Goal: Entertainment & Leisure: Browse casually

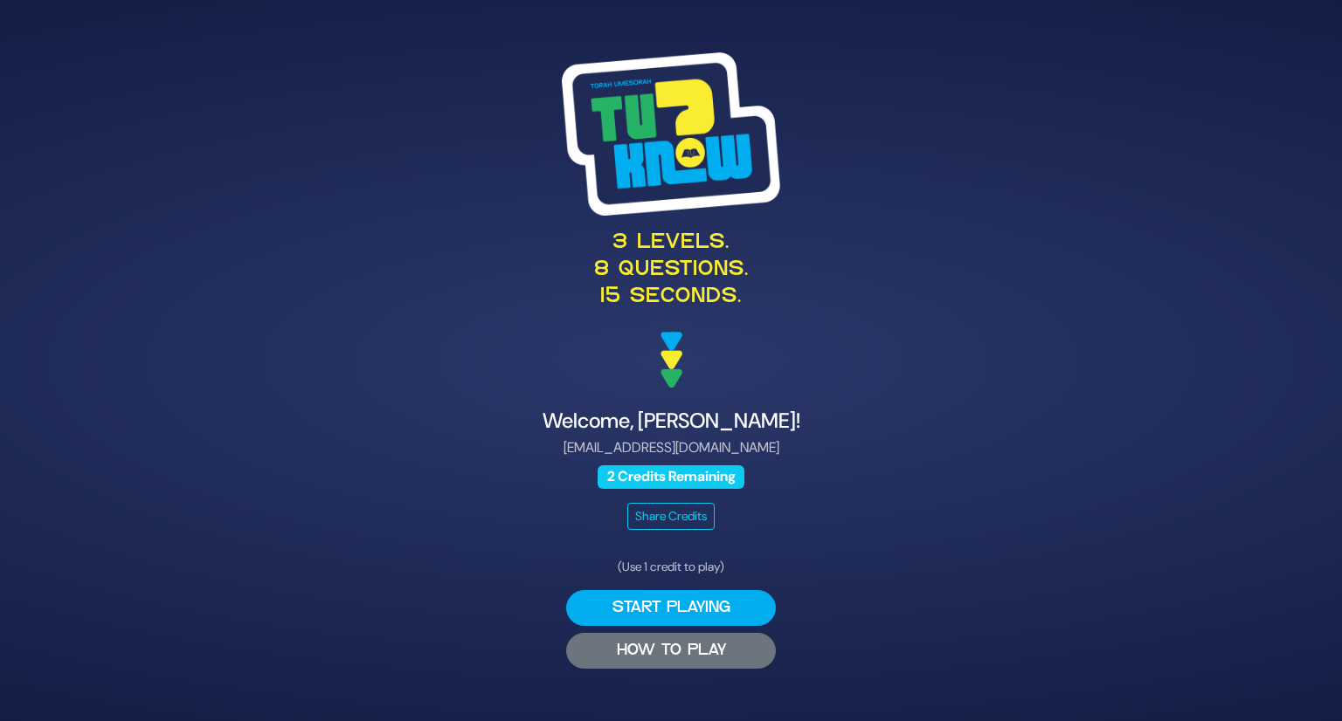
click at [694, 660] on button "HOW TO PLAY" at bounding box center [671, 651] width 210 height 36
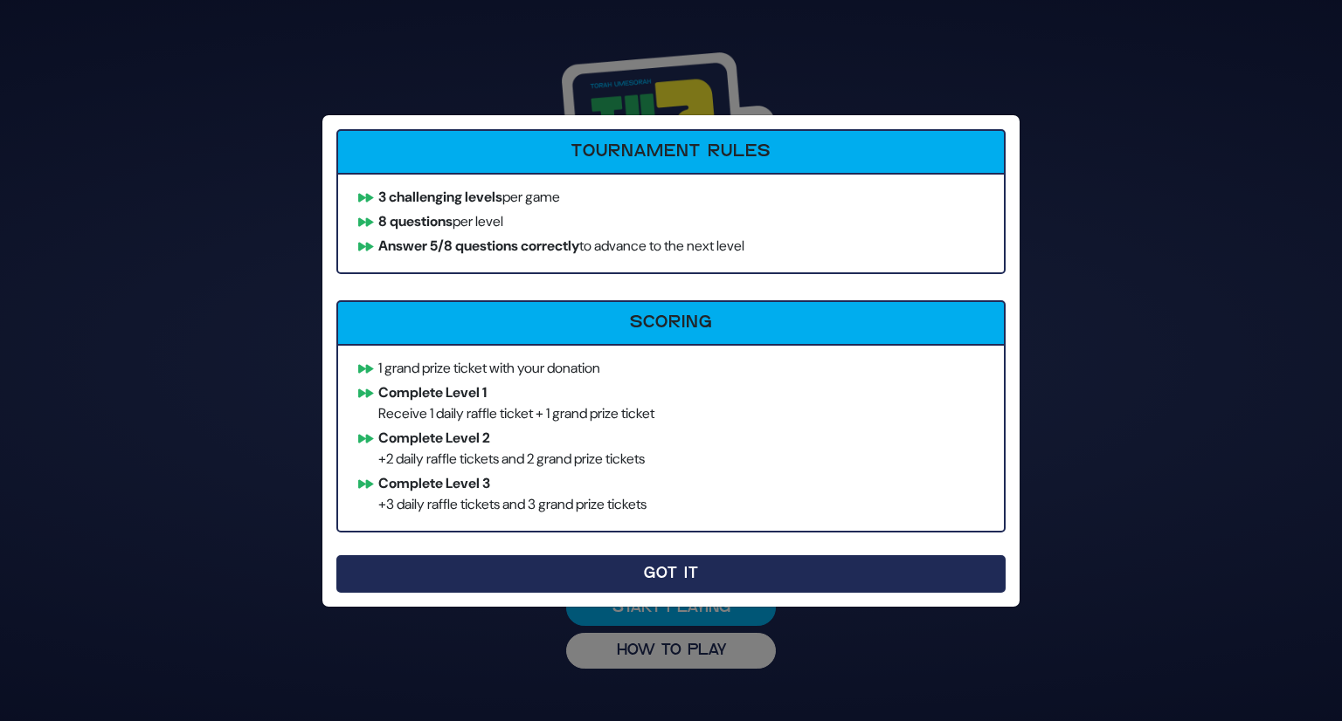
click at [668, 566] on button "Got It" at bounding box center [670, 575] width 669 height 38
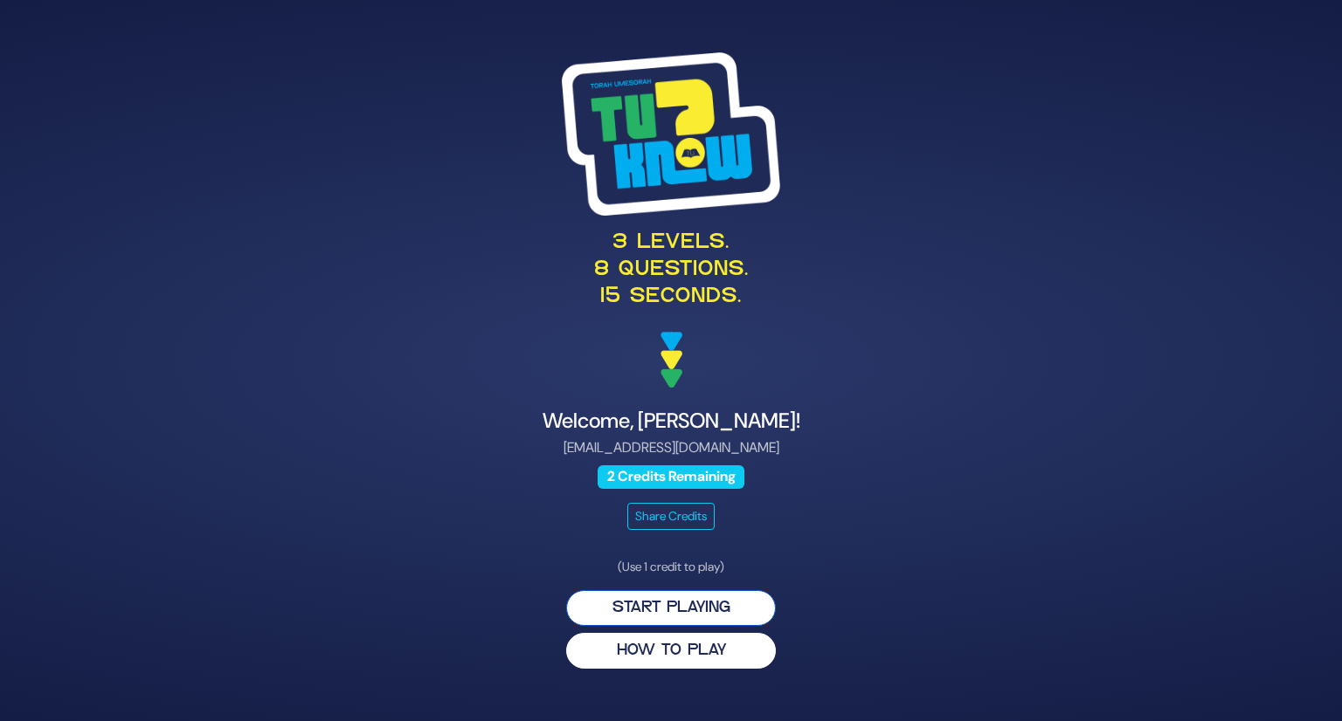
click at [673, 595] on button "Start Playing" at bounding box center [671, 608] width 210 height 36
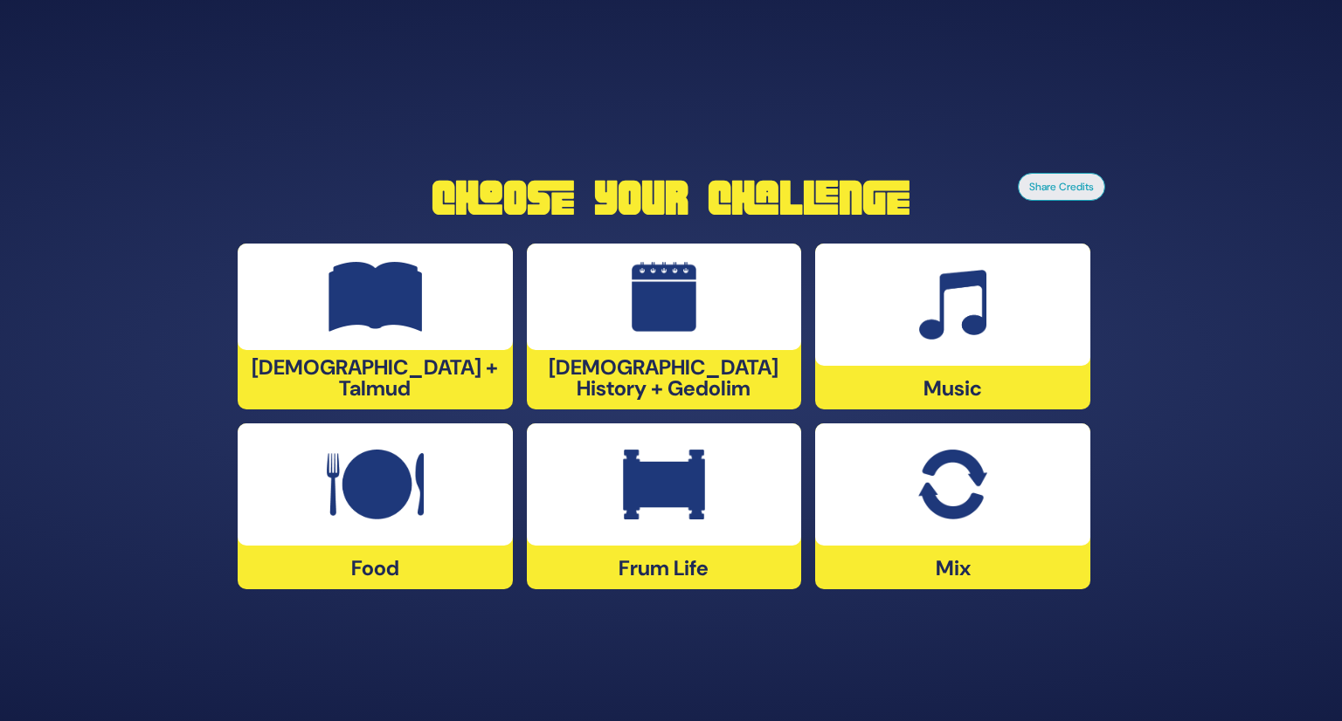
click at [437, 494] on div at bounding box center [375, 485] width 275 height 122
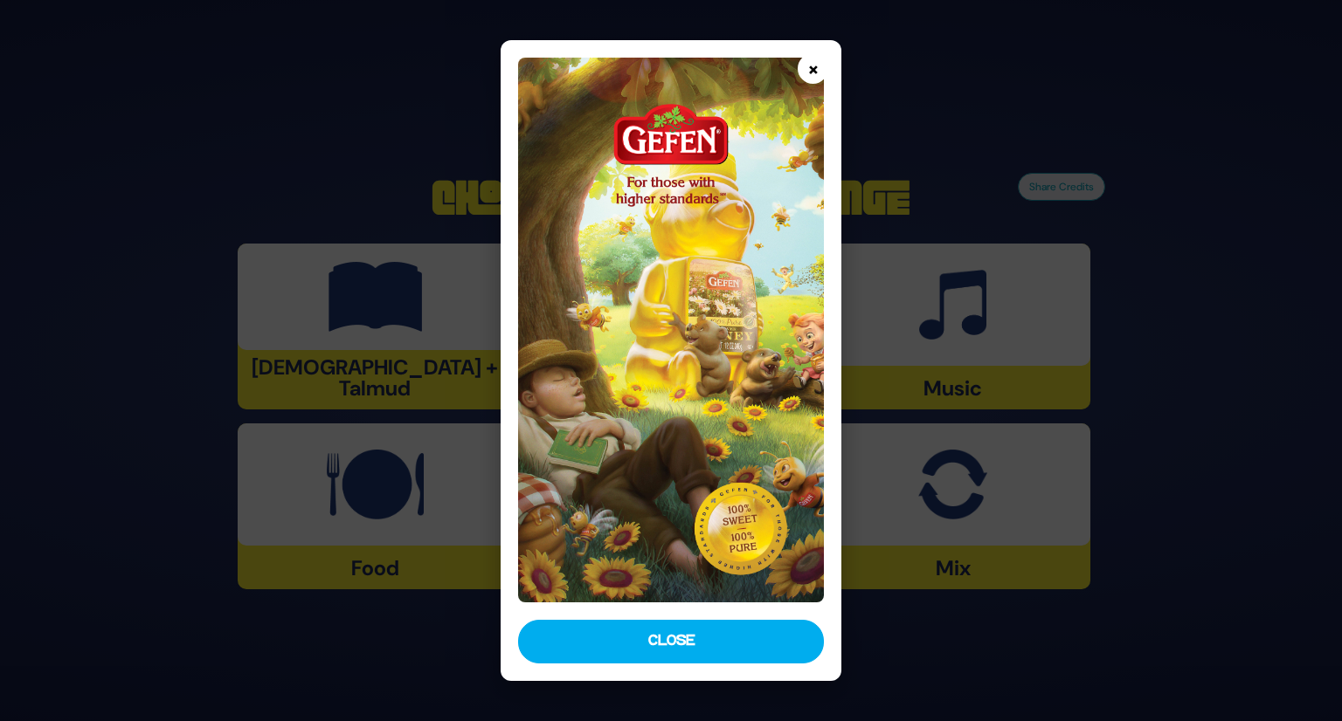
click at [814, 61] on button "×" at bounding box center [812, 68] width 31 height 31
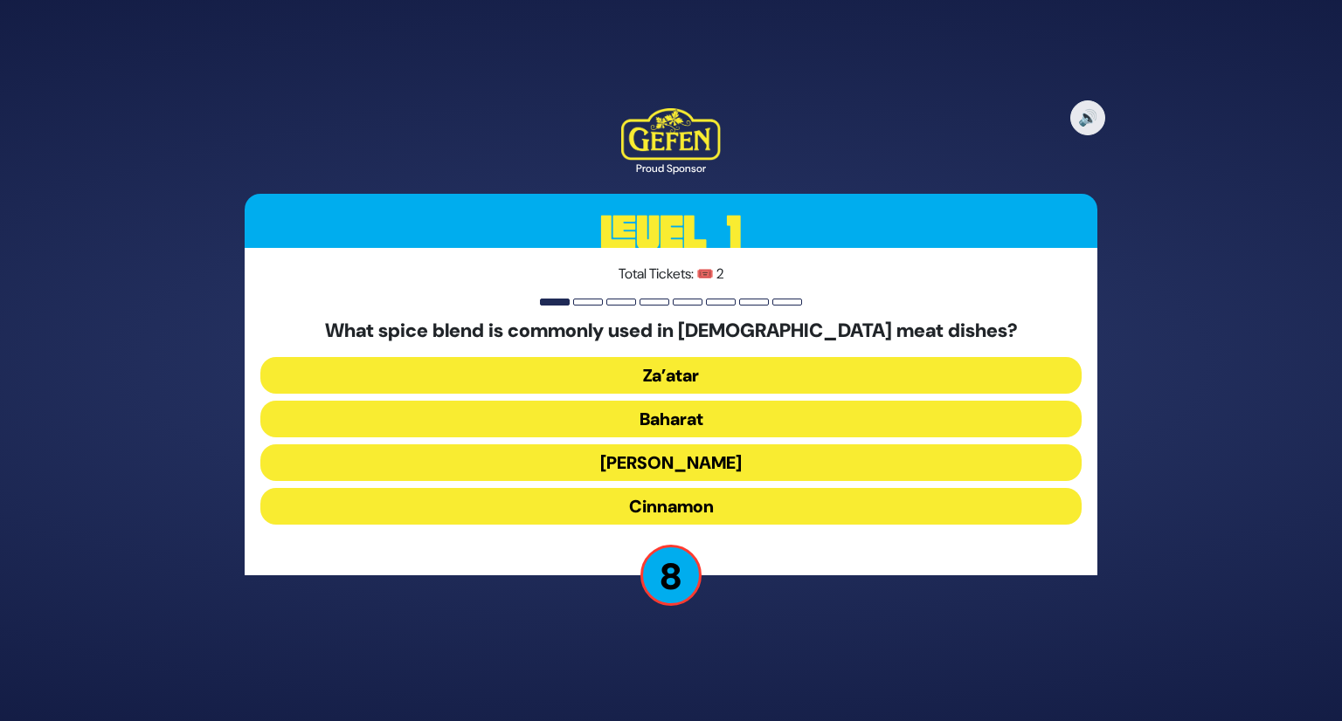
click at [672, 420] on button "Baharat" at bounding box center [670, 419] width 821 height 37
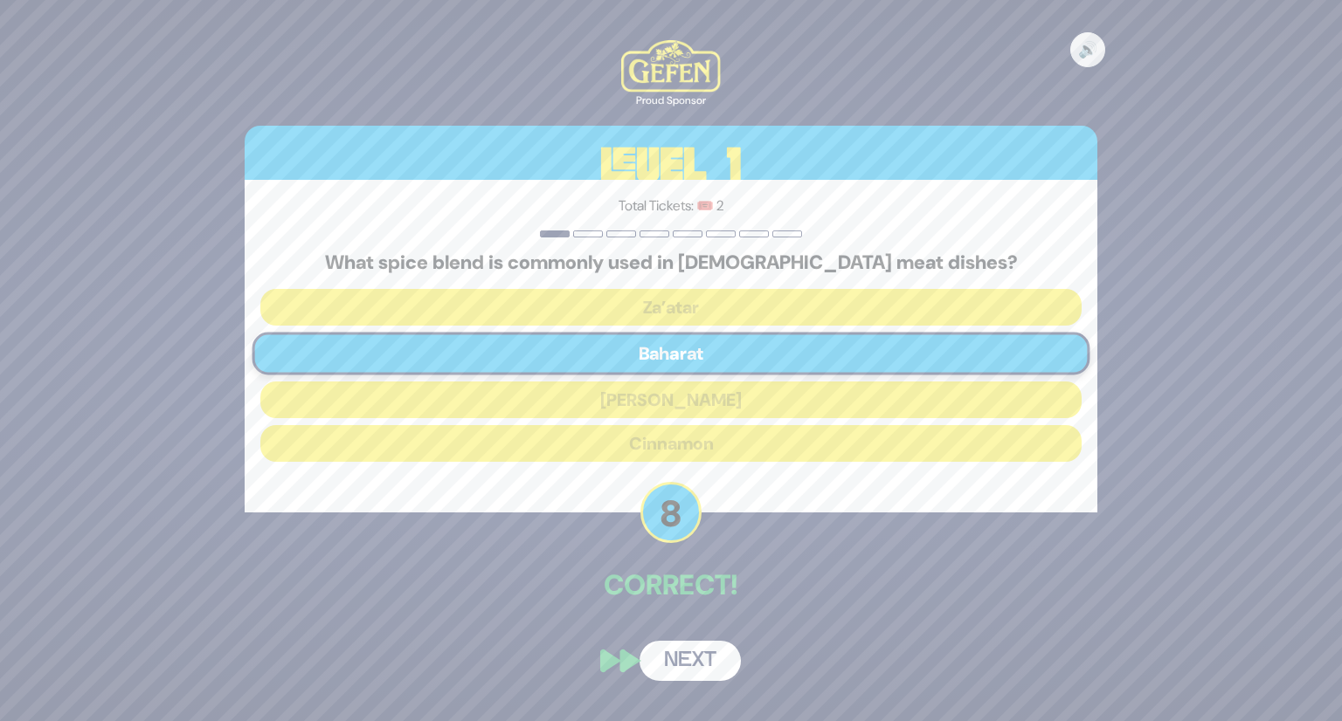
click at [672, 675] on button "Next" at bounding box center [689, 661] width 101 height 40
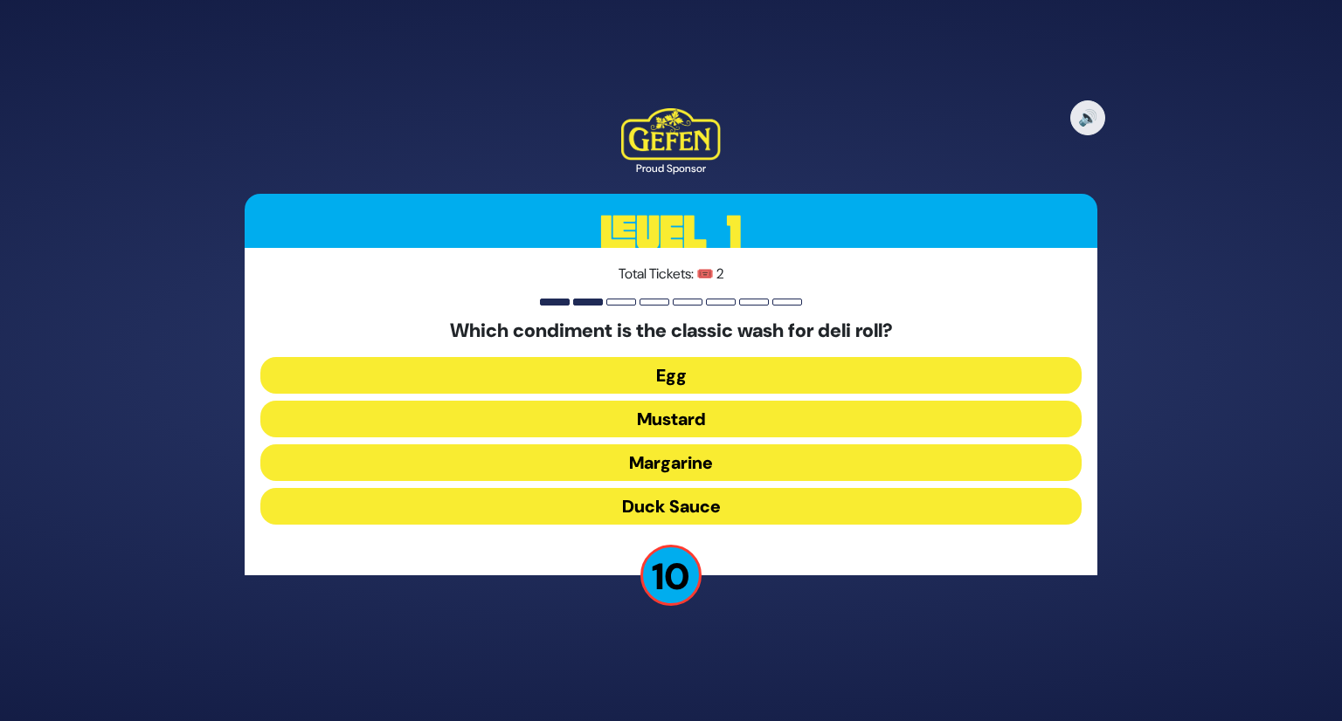
click at [685, 362] on button "Egg" at bounding box center [670, 375] width 821 height 37
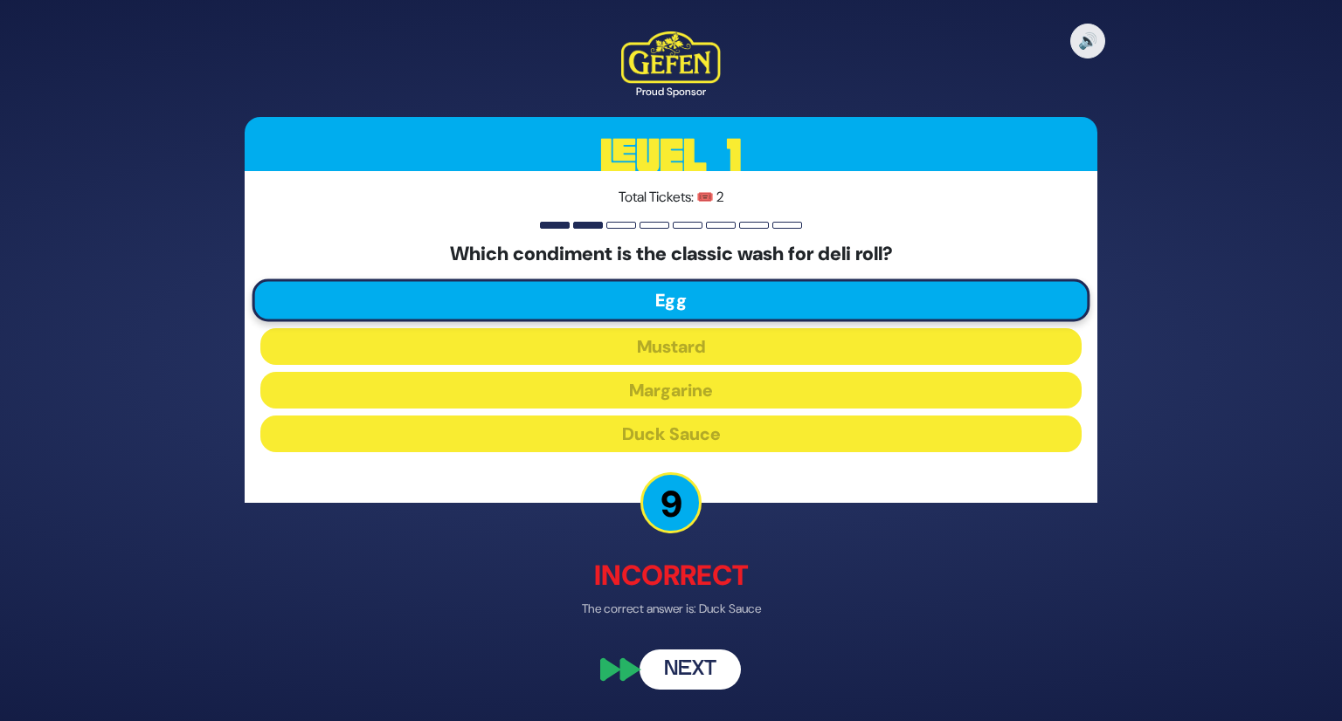
click at [677, 664] on button "Next" at bounding box center [689, 670] width 101 height 40
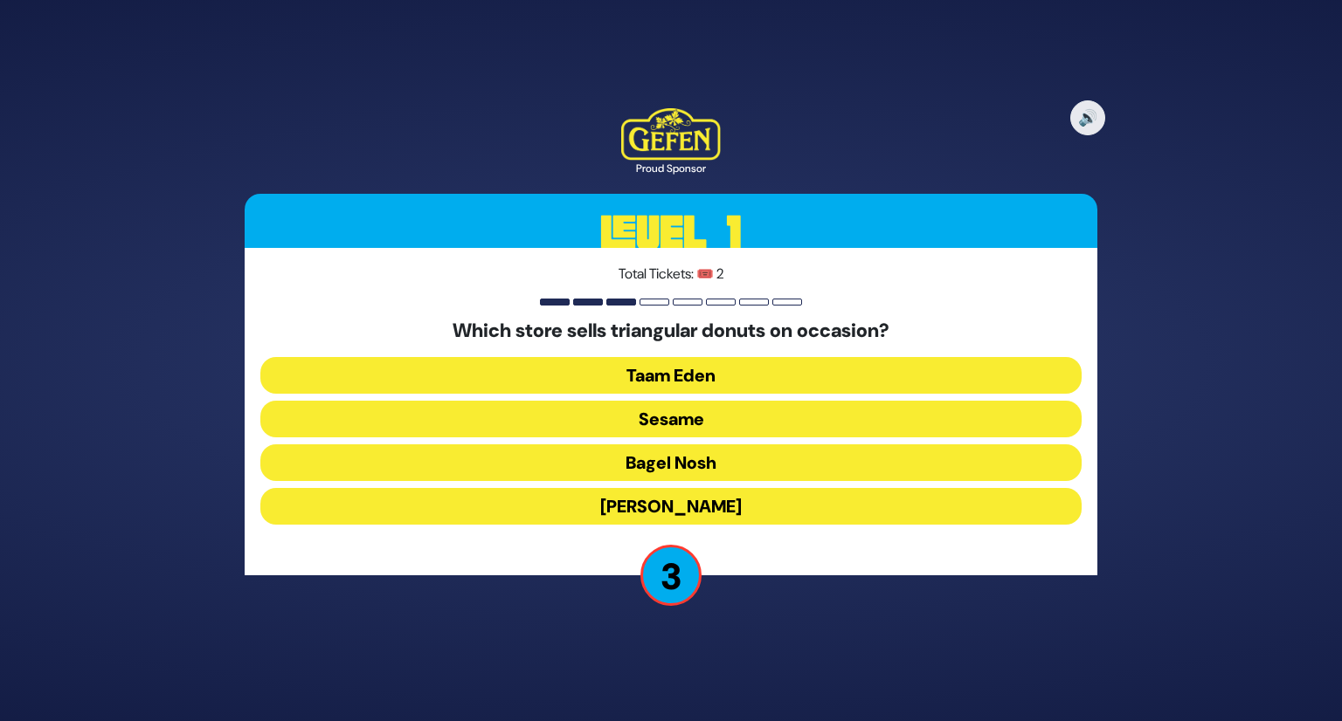
click at [629, 514] on button "[PERSON_NAME]" at bounding box center [670, 506] width 821 height 37
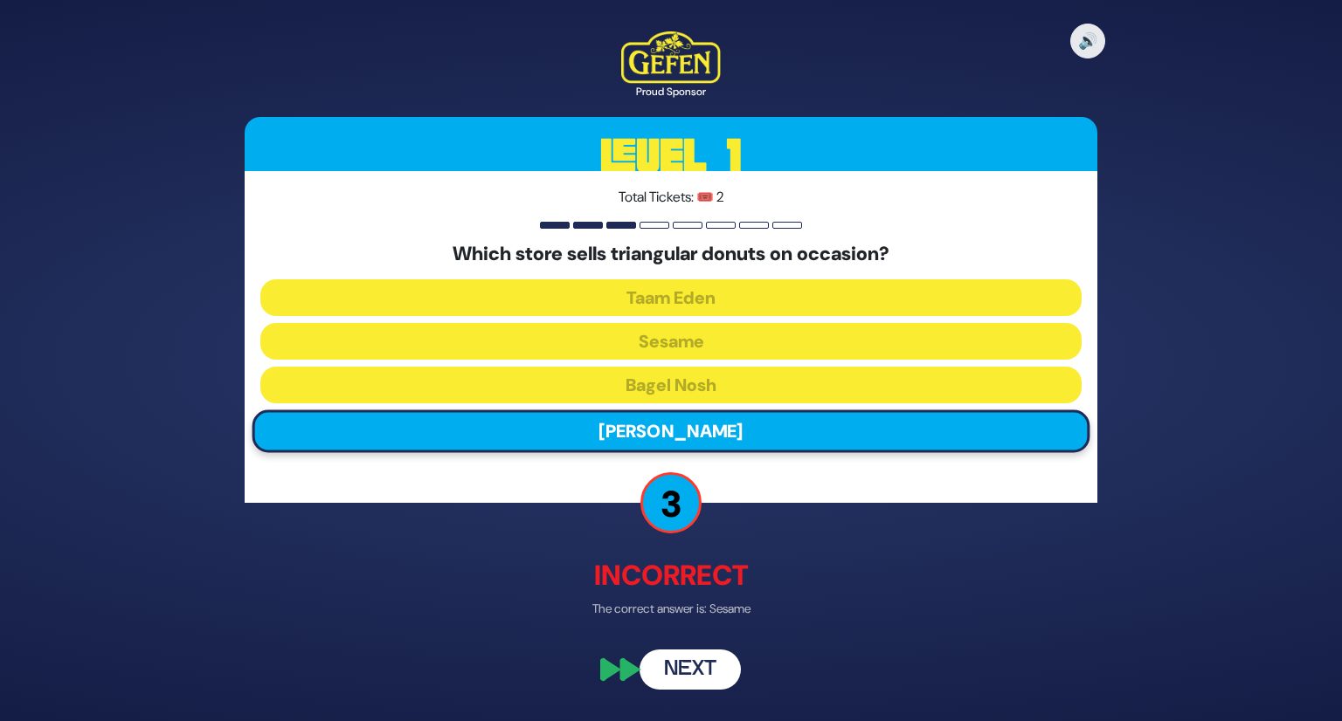
click at [693, 653] on button "Next" at bounding box center [689, 670] width 101 height 40
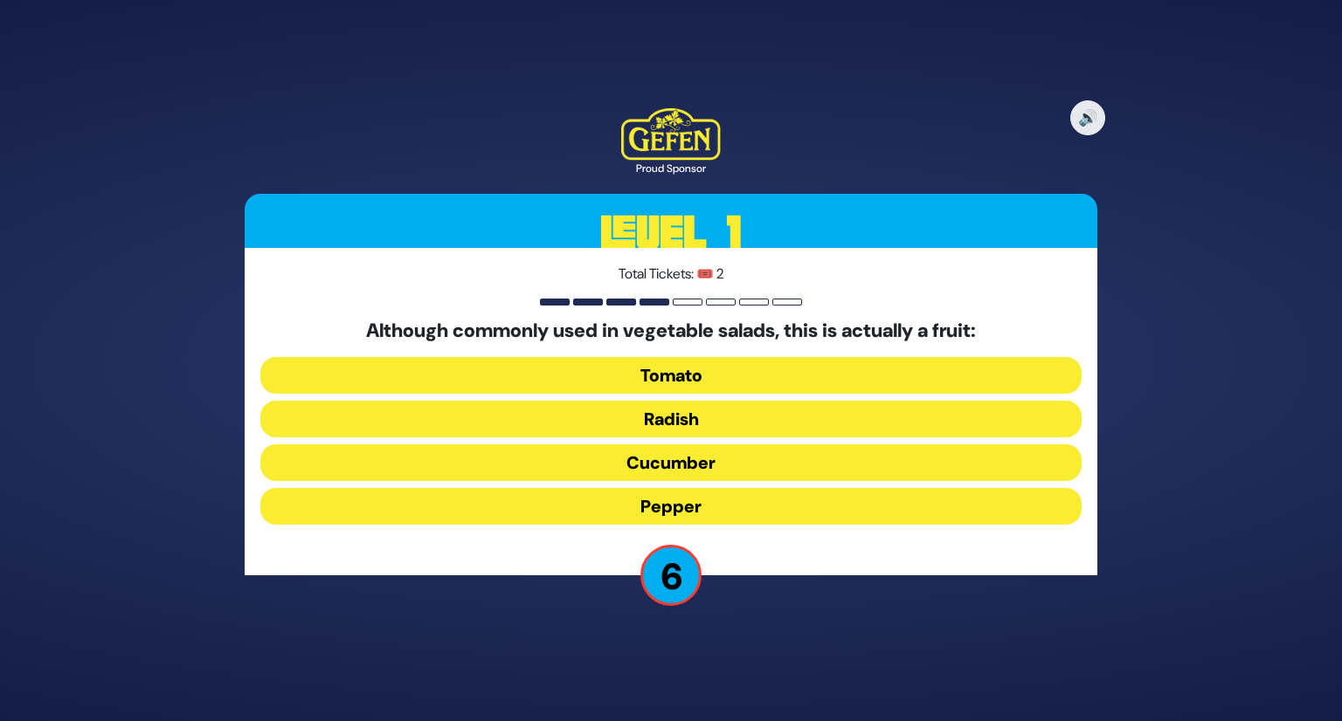
click at [750, 376] on button "Tomato" at bounding box center [670, 375] width 821 height 37
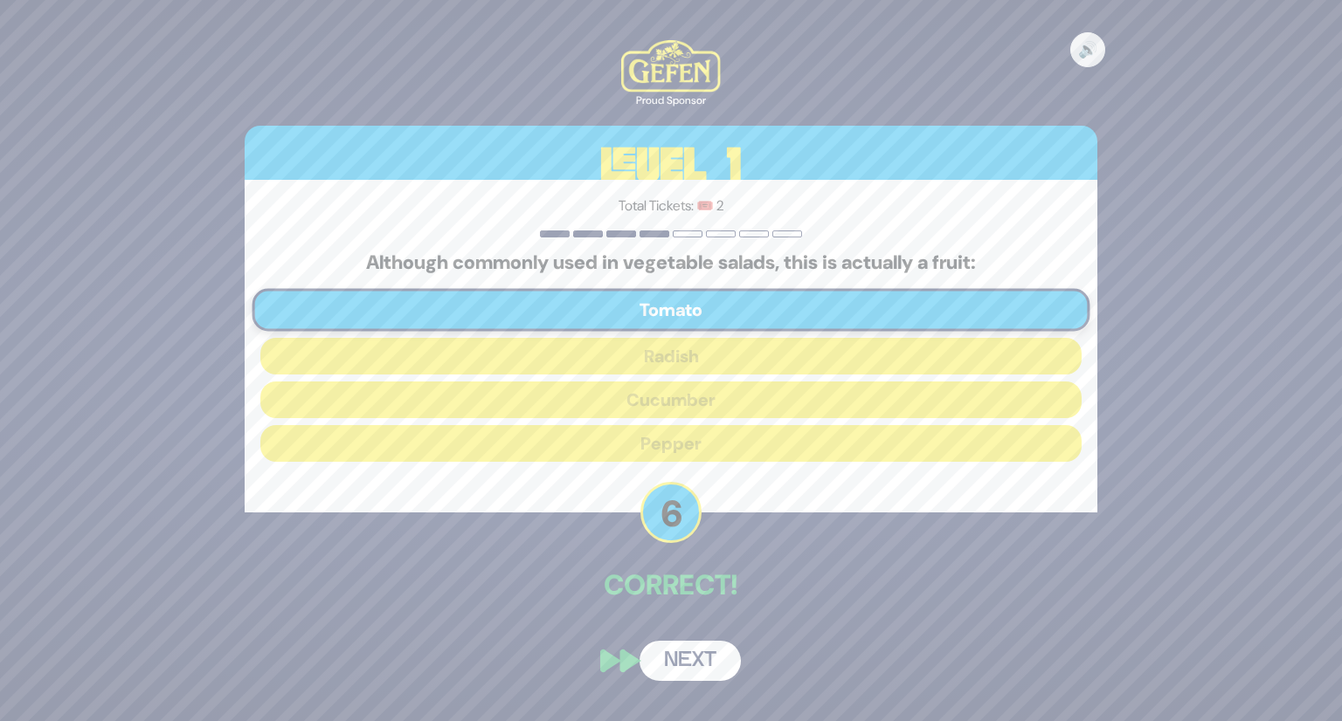
click at [691, 648] on button "Next" at bounding box center [689, 661] width 101 height 40
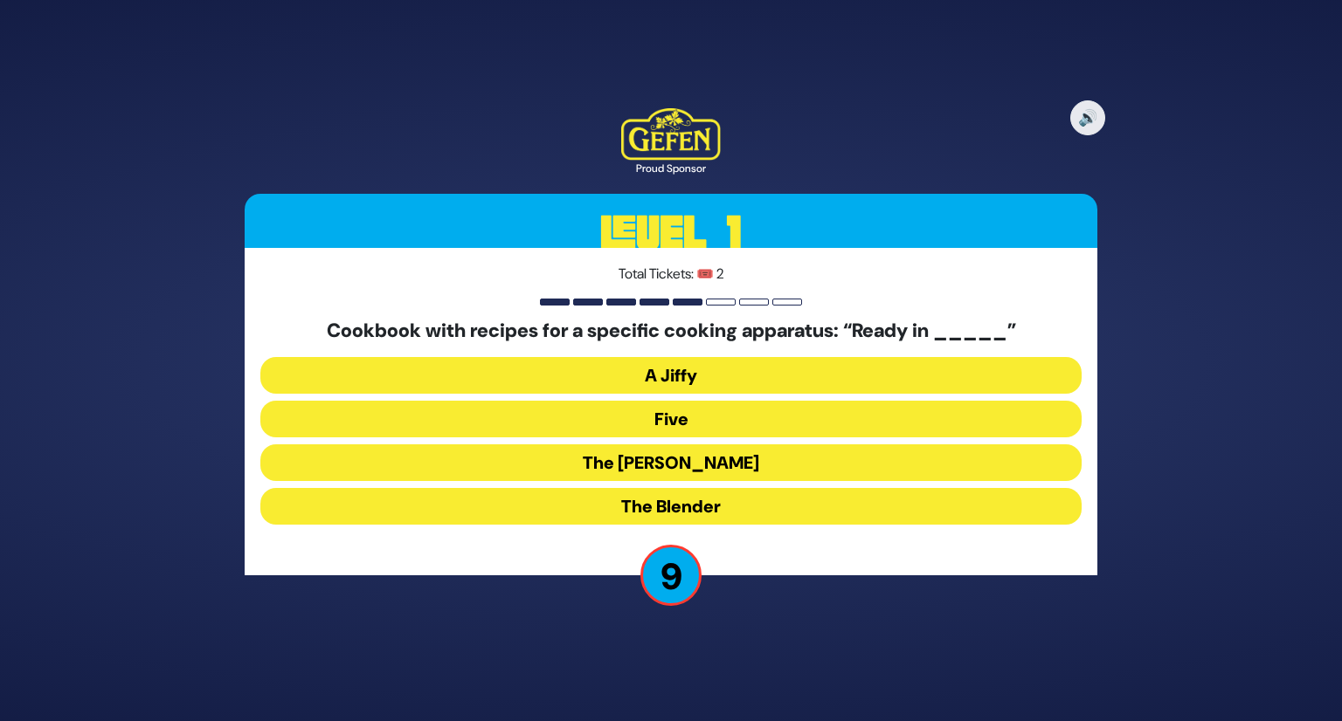
click at [699, 388] on button "A Jiffy" at bounding box center [670, 375] width 821 height 37
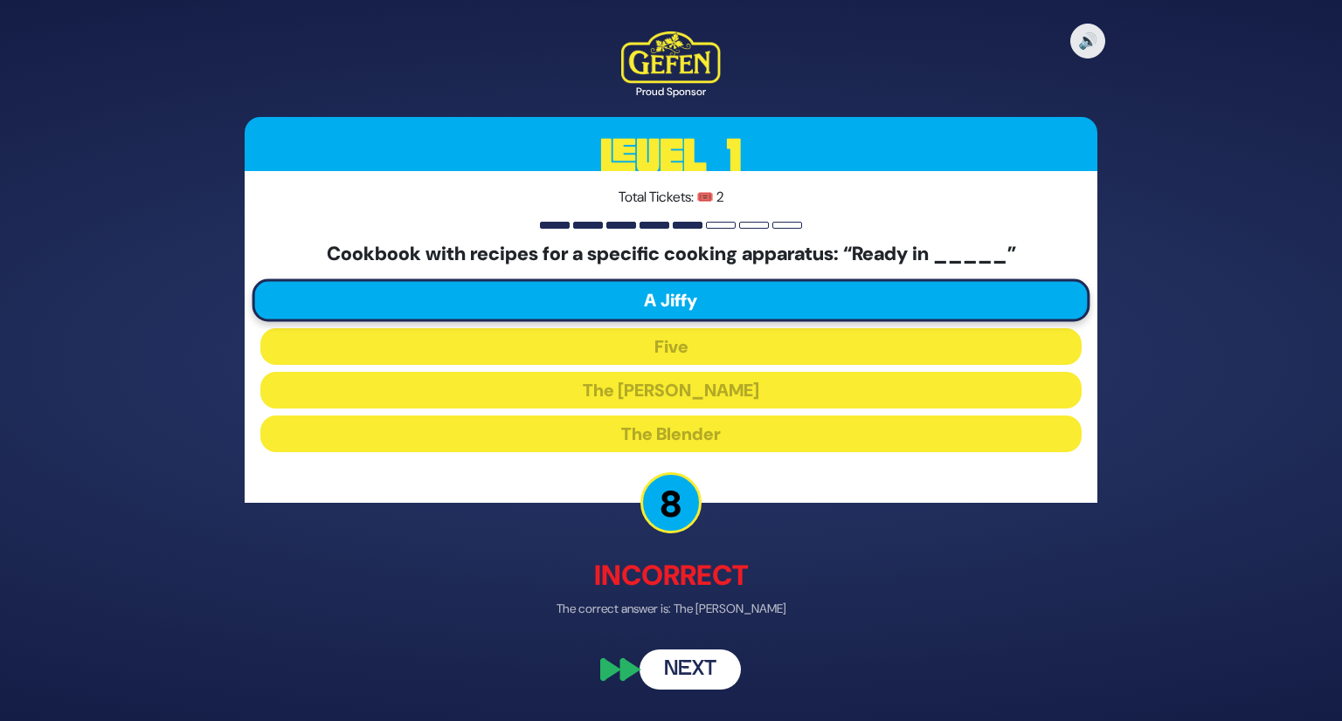
click at [685, 658] on button "Next" at bounding box center [689, 670] width 101 height 40
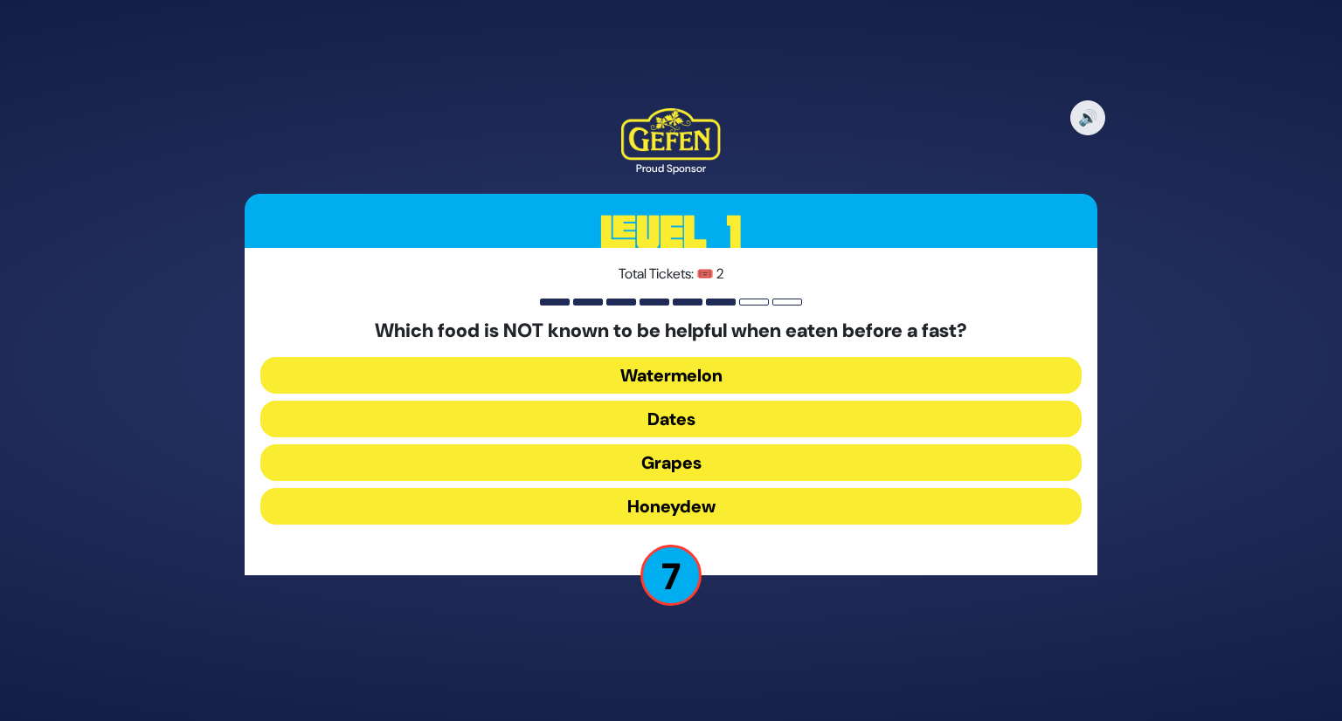
click at [769, 425] on button "Dates" at bounding box center [670, 419] width 821 height 37
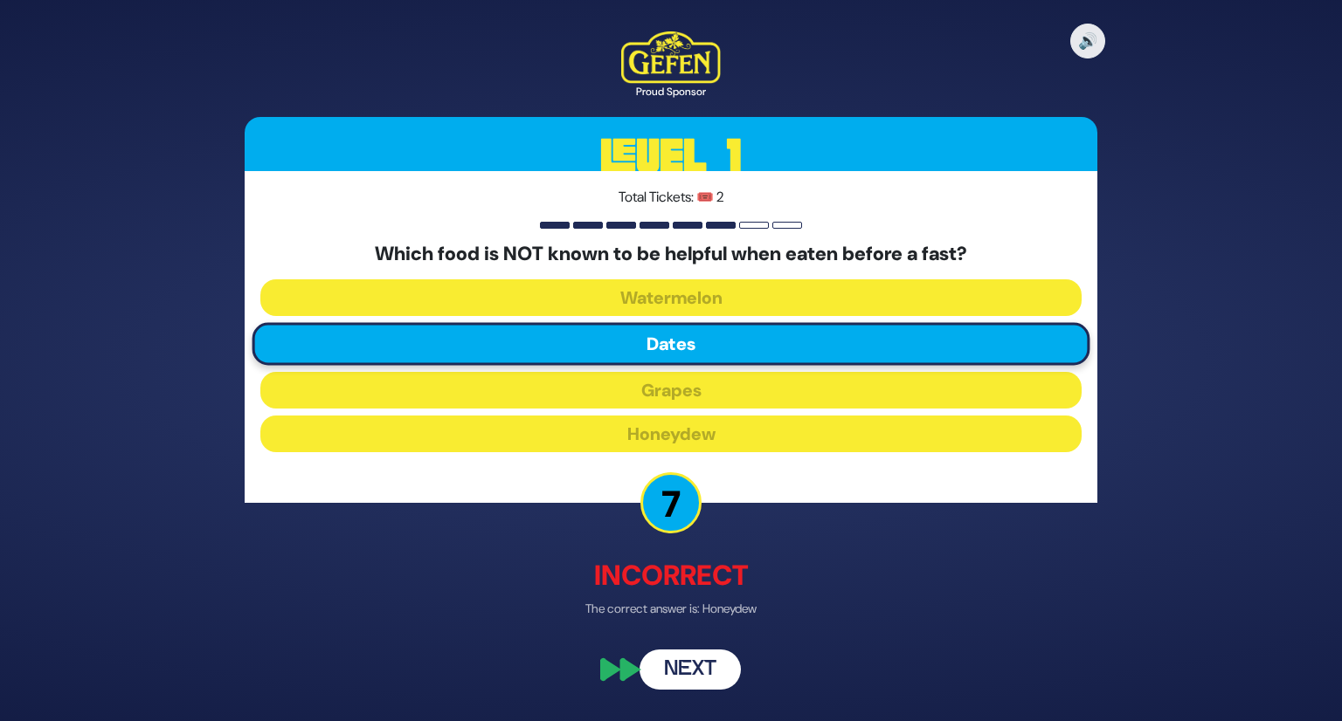
click at [699, 663] on button "Next" at bounding box center [689, 670] width 101 height 40
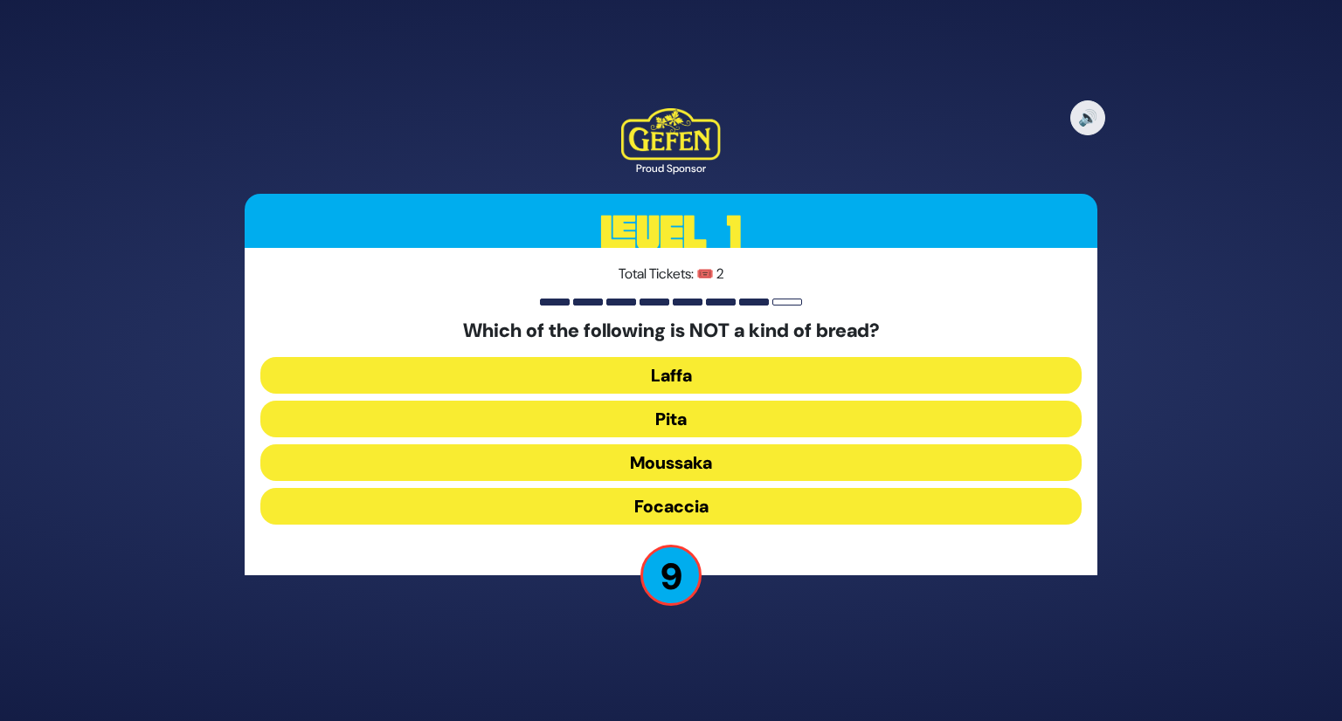
click at [755, 520] on button "Focaccia" at bounding box center [670, 506] width 821 height 37
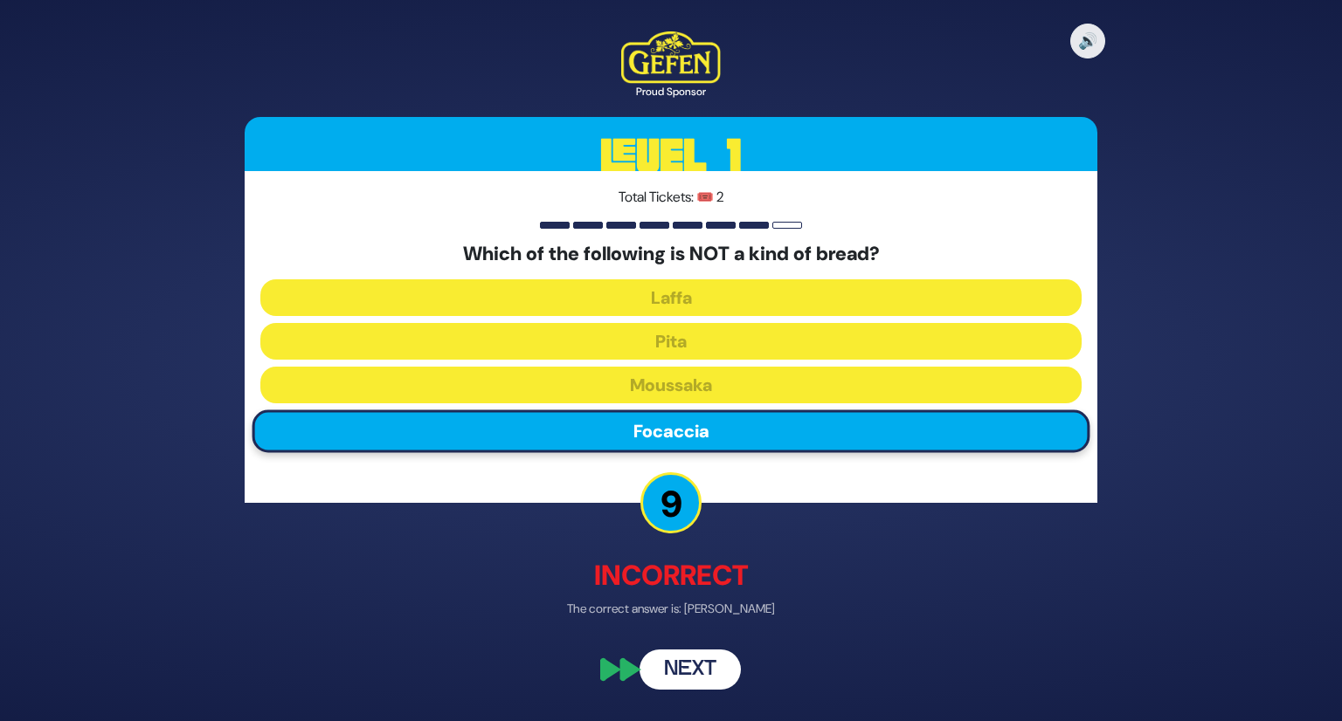
click at [711, 647] on div "🔊 Proud Sponsor Level 1 Total Tickets: 🎟️ 2 Which of the following is NOT a kin…" at bounding box center [671, 360] width 894 height 701
drag, startPoint x: 706, startPoint y: 659, endPoint x: 706, endPoint y: 669, distance: 9.6
click at [706, 669] on button "Next" at bounding box center [689, 670] width 101 height 40
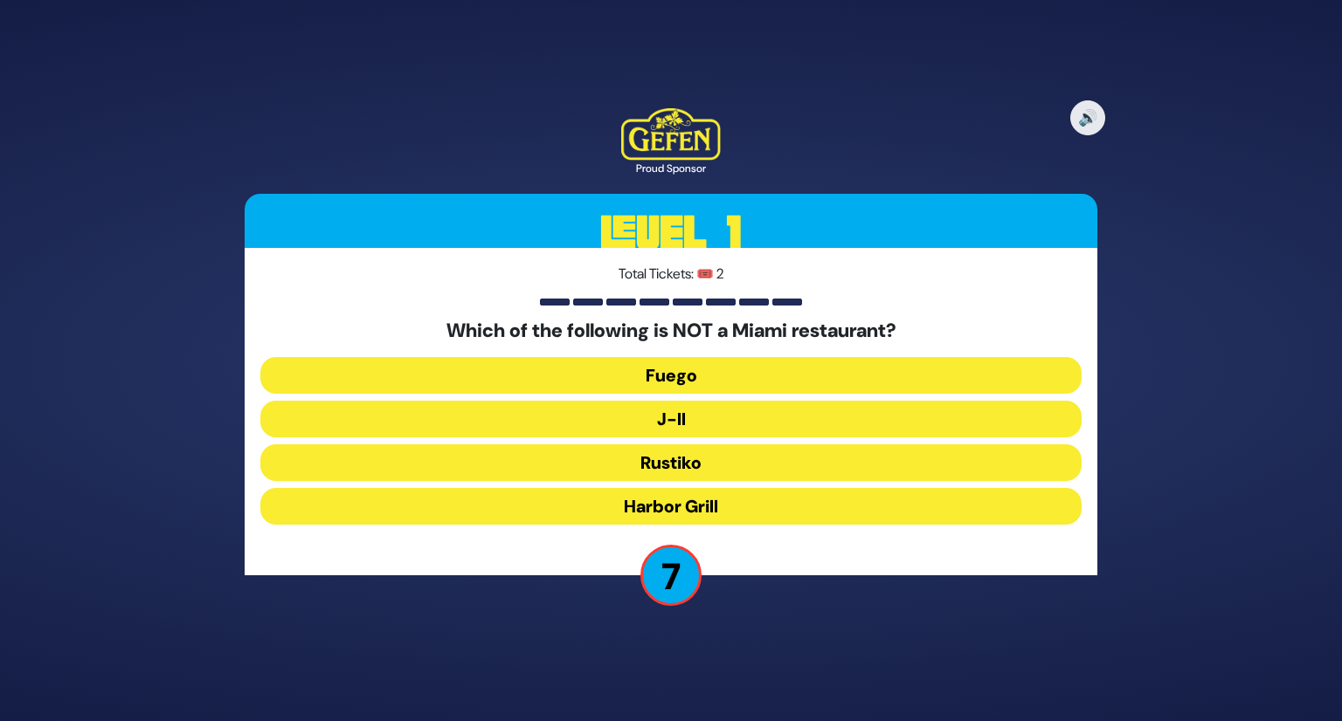
click at [709, 500] on button "Harbor Grill" at bounding box center [670, 506] width 821 height 37
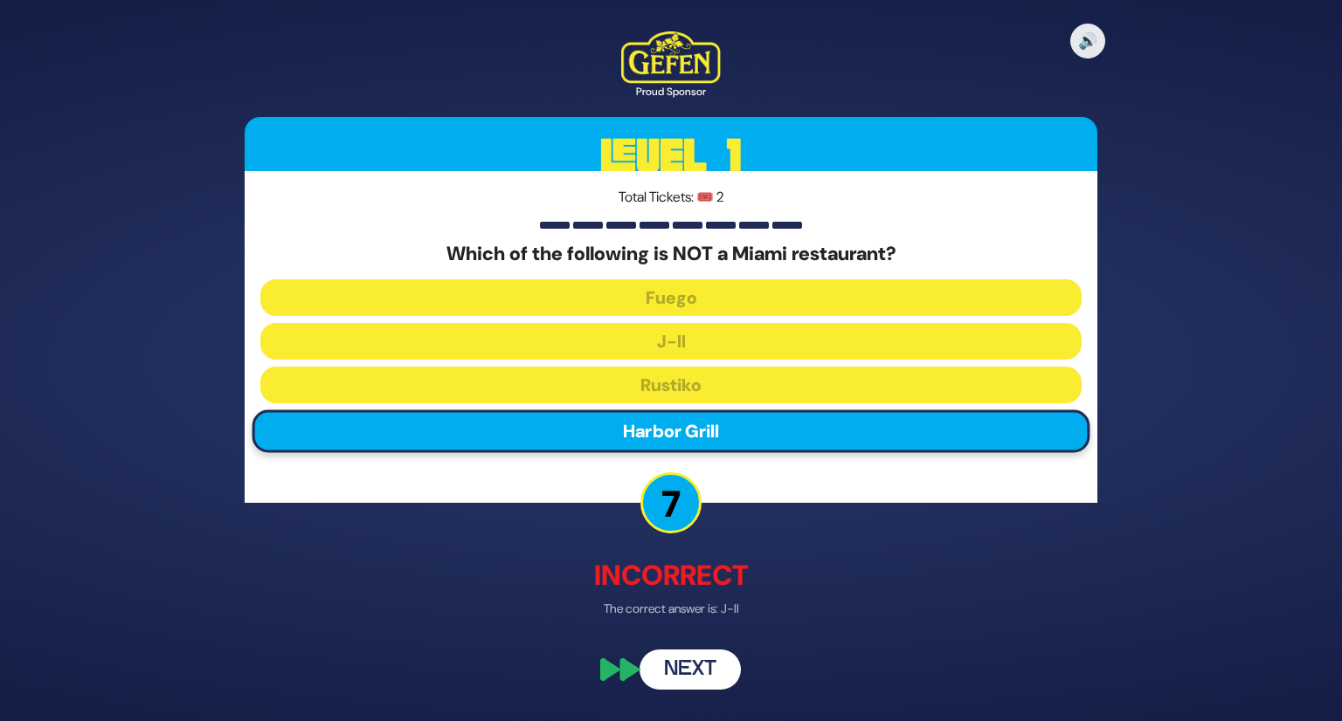
click at [699, 659] on button "Next" at bounding box center [689, 670] width 101 height 40
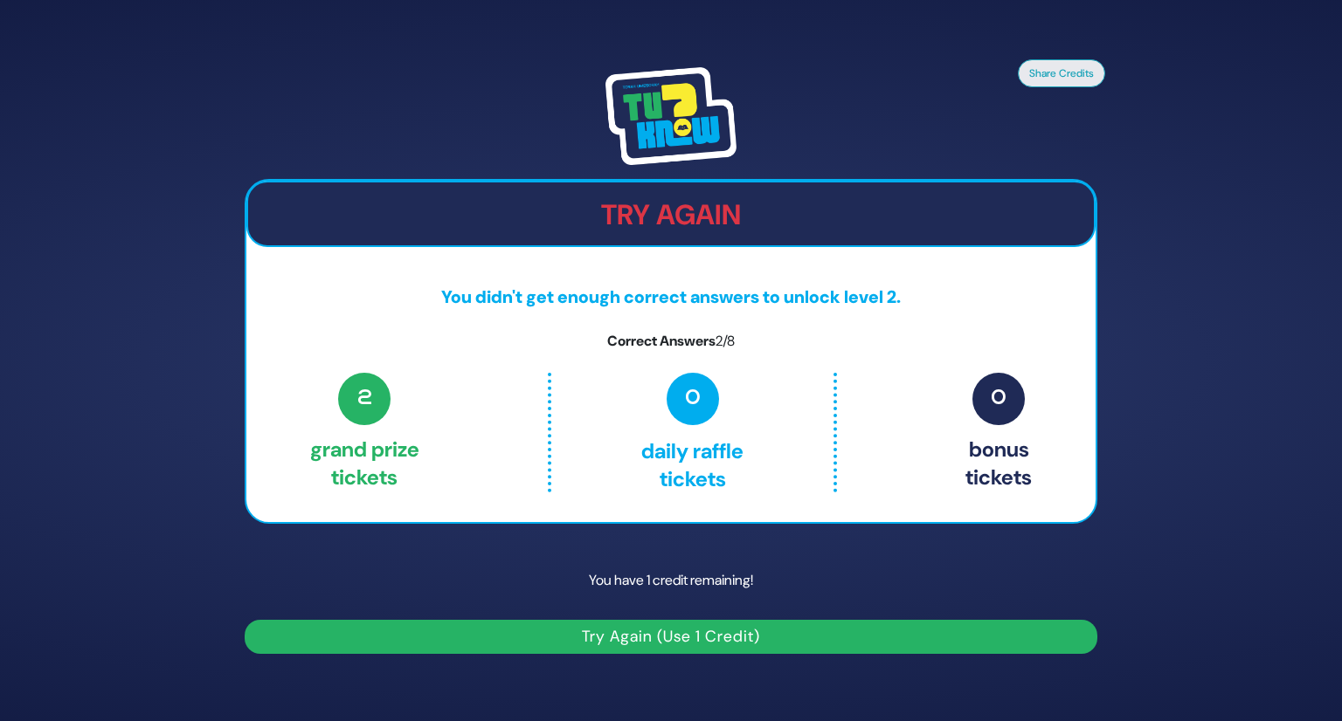
click at [732, 638] on button "Try Again (Use 1 Credit)" at bounding box center [671, 637] width 853 height 34
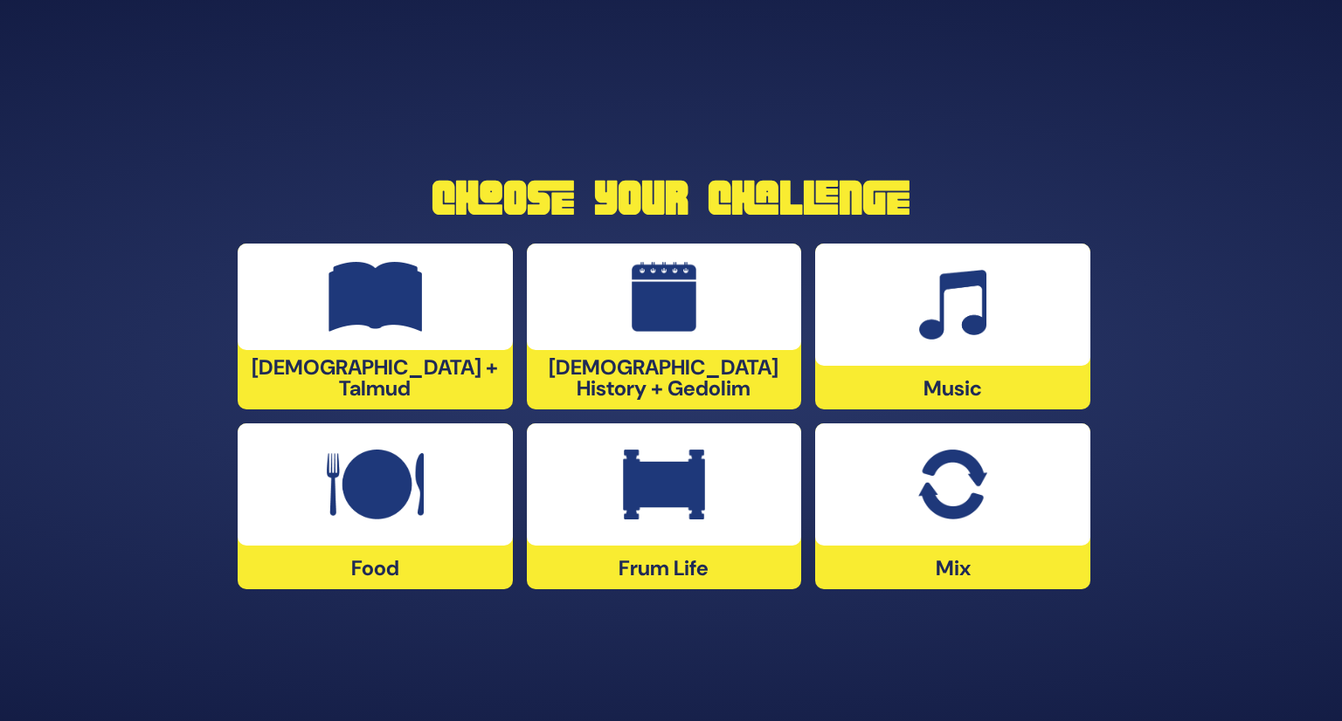
click at [726, 539] on div at bounding box center [664, 485] width 275 height 122
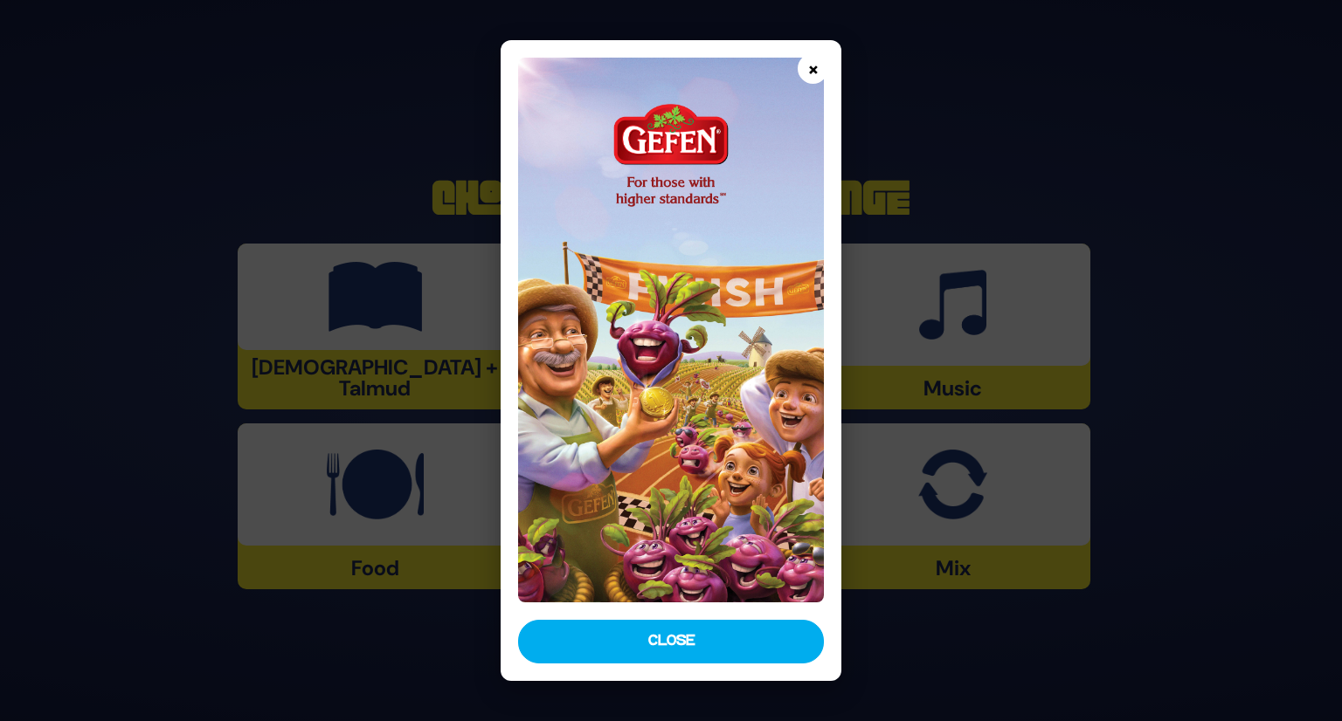
click at [814, 78] on button "×" at bounding box center [812, 68] width 31 height 31
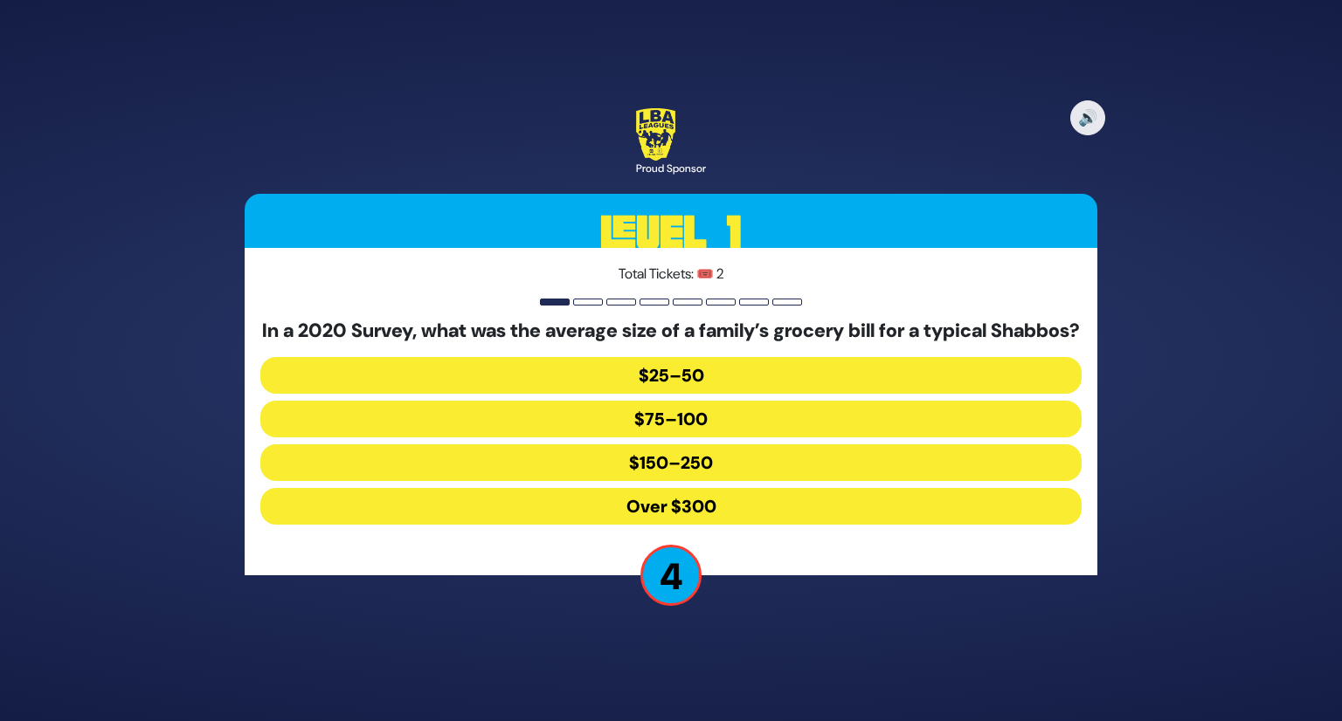
click at [720, 469] on button "$150–250" at bounding box center [670, 463] width 821 height 37
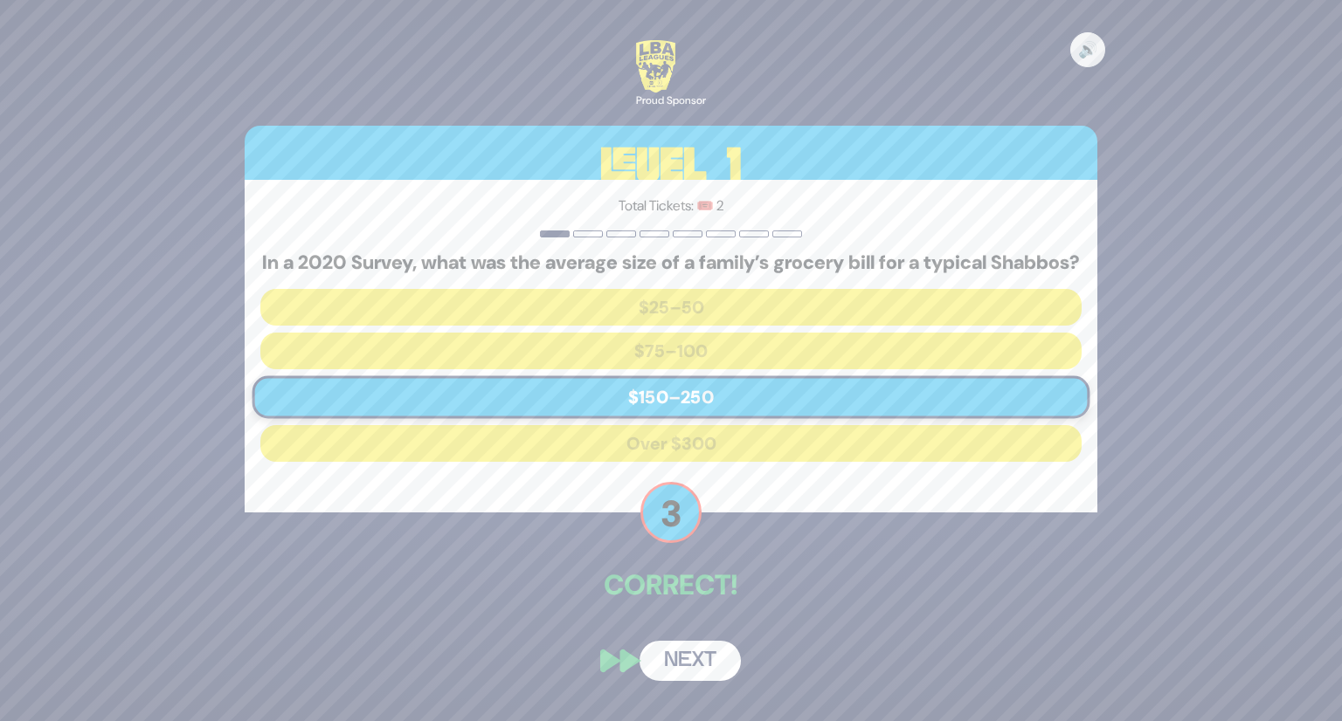
click at [682, 672] on button "Next" at bounding box center [689, 661] width 101 height 40
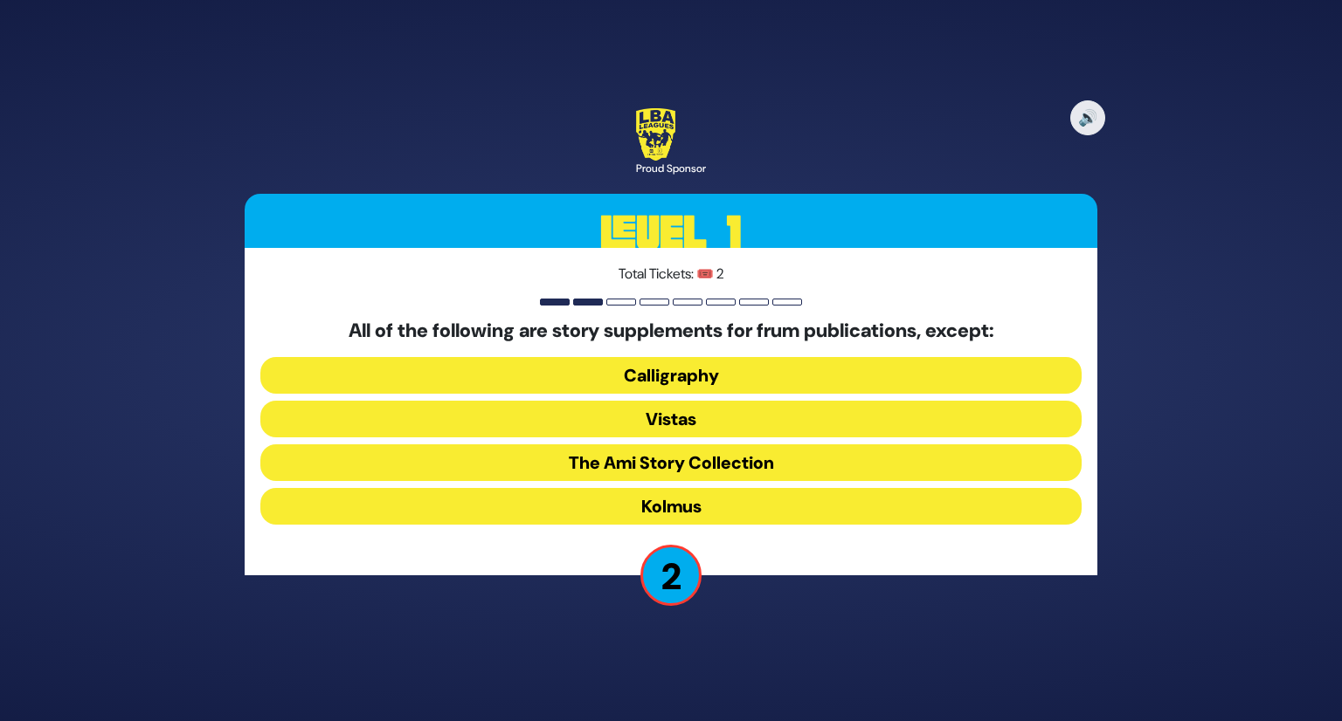
click at [796, 505] on button "Kolmus" at bounding box center [670, 506] width 821 height 37
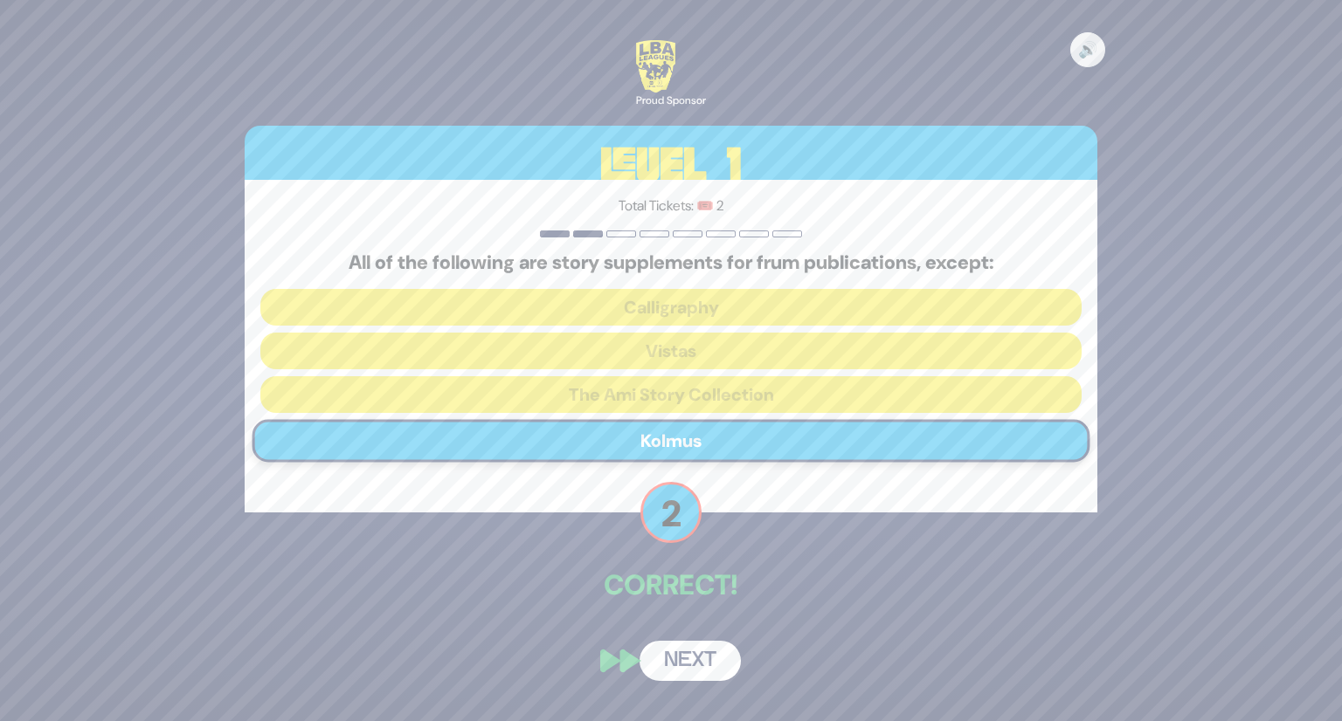
click at [709, 646] on button "Next" at bounding box center [689, 661] width 101 height 40
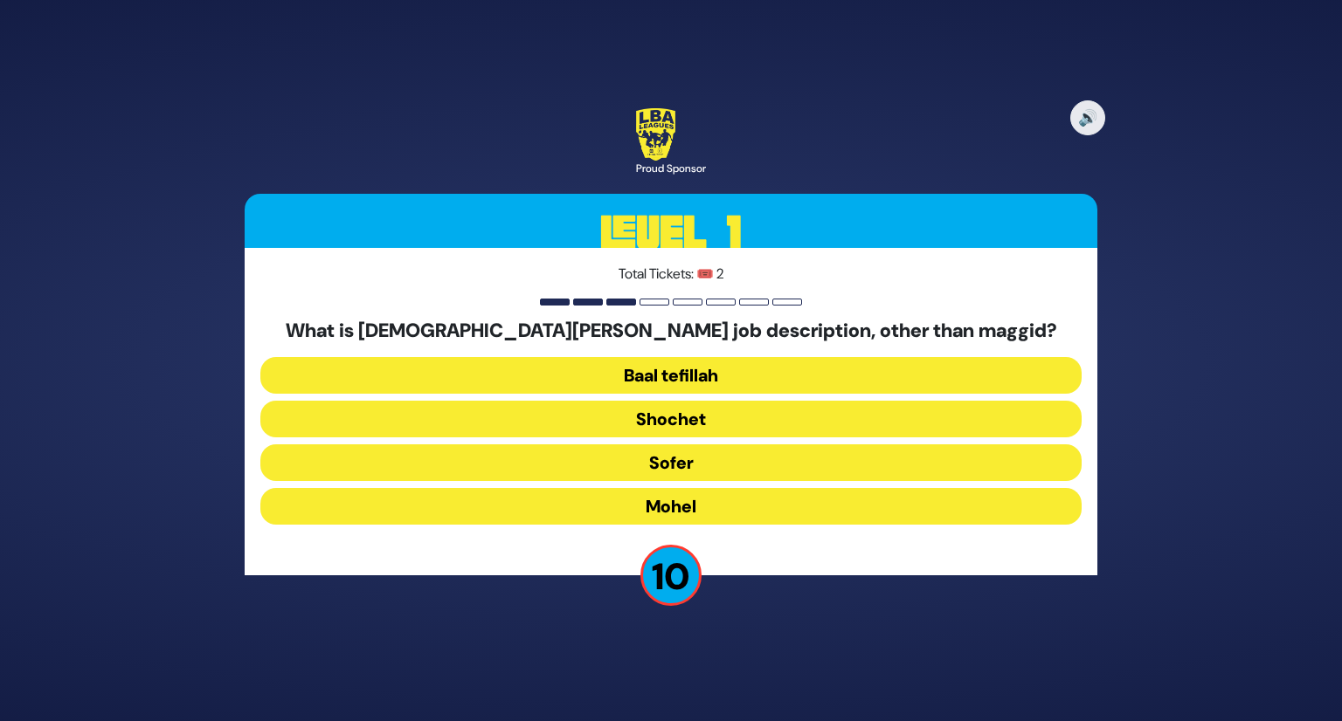
click at [744, 504] on button "Mohel" at bounding box center [670, 506] width 821 height 37
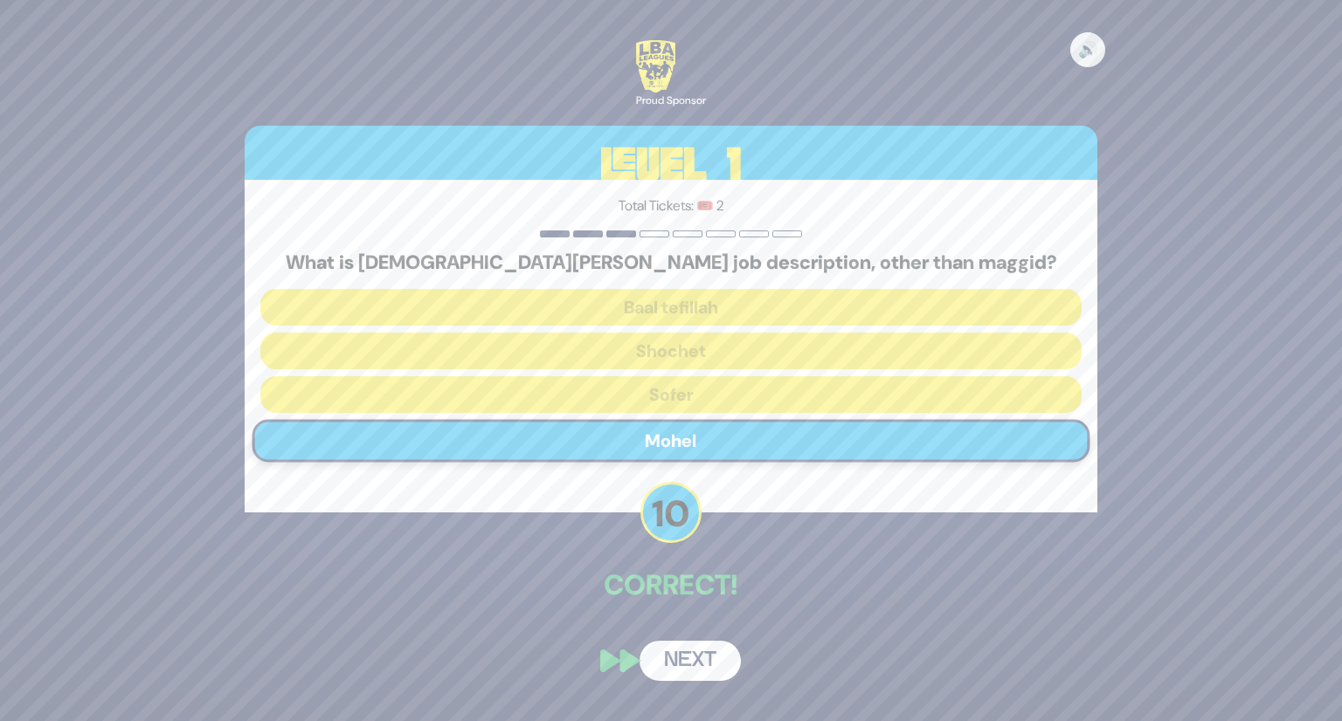
click at [692, 659] on button "Next" at bounding box center [689, 661] width 101 height 40
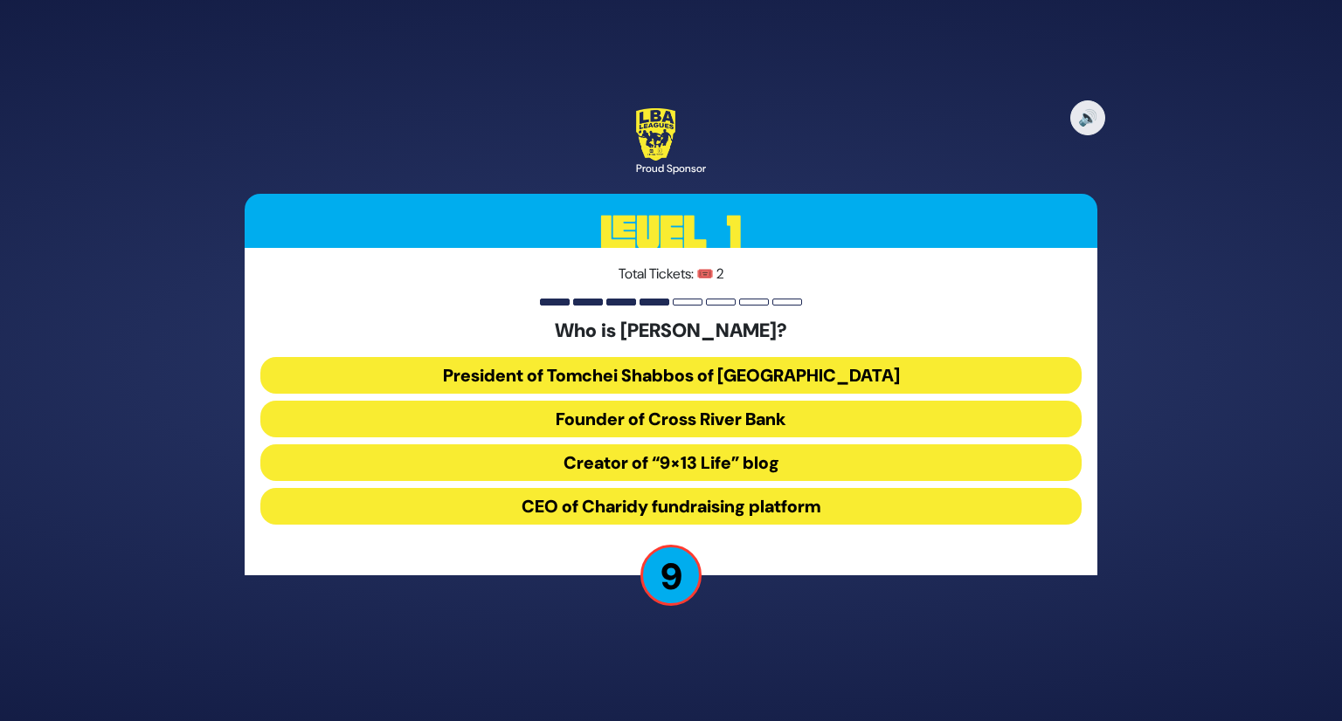
click at [759, 447] on button "Creator of “9×13 Life” blog" at bounding box center [670, 463] width 821 height 37
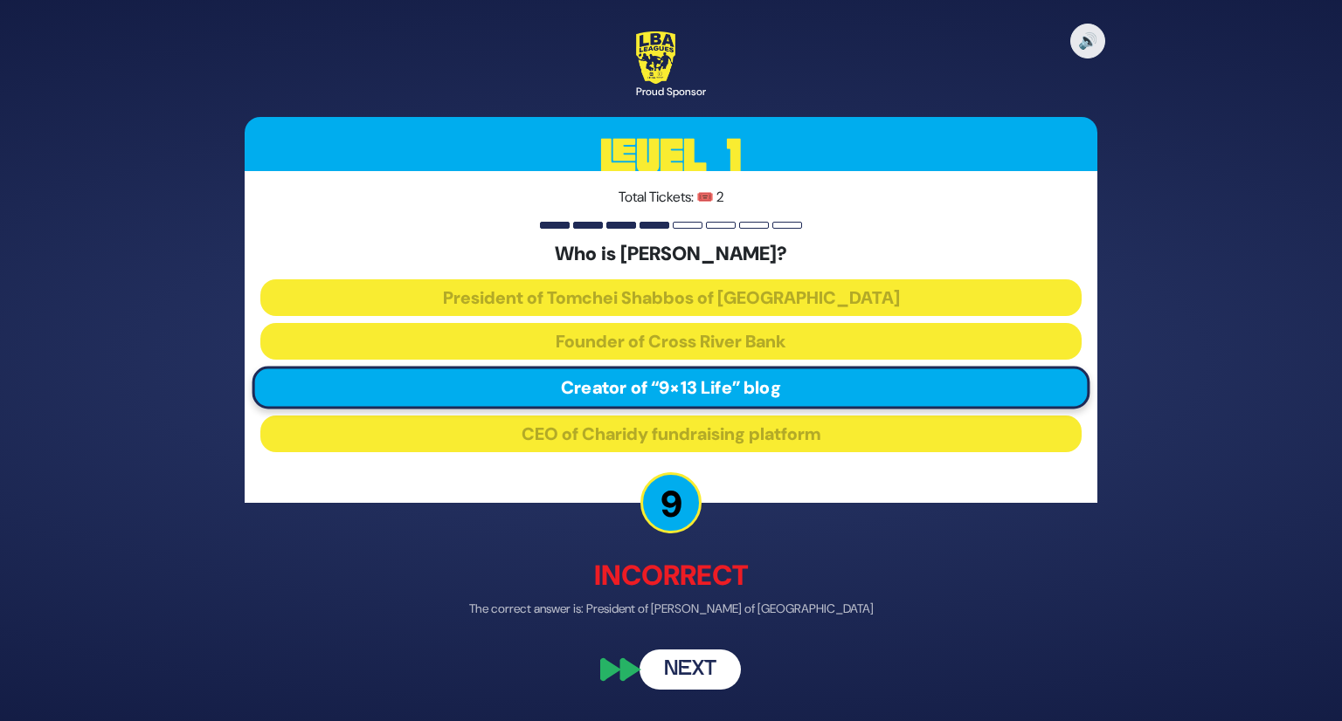
click at [707, 660] on button "Next" at bounding box center [689, 670] width 101 height 40
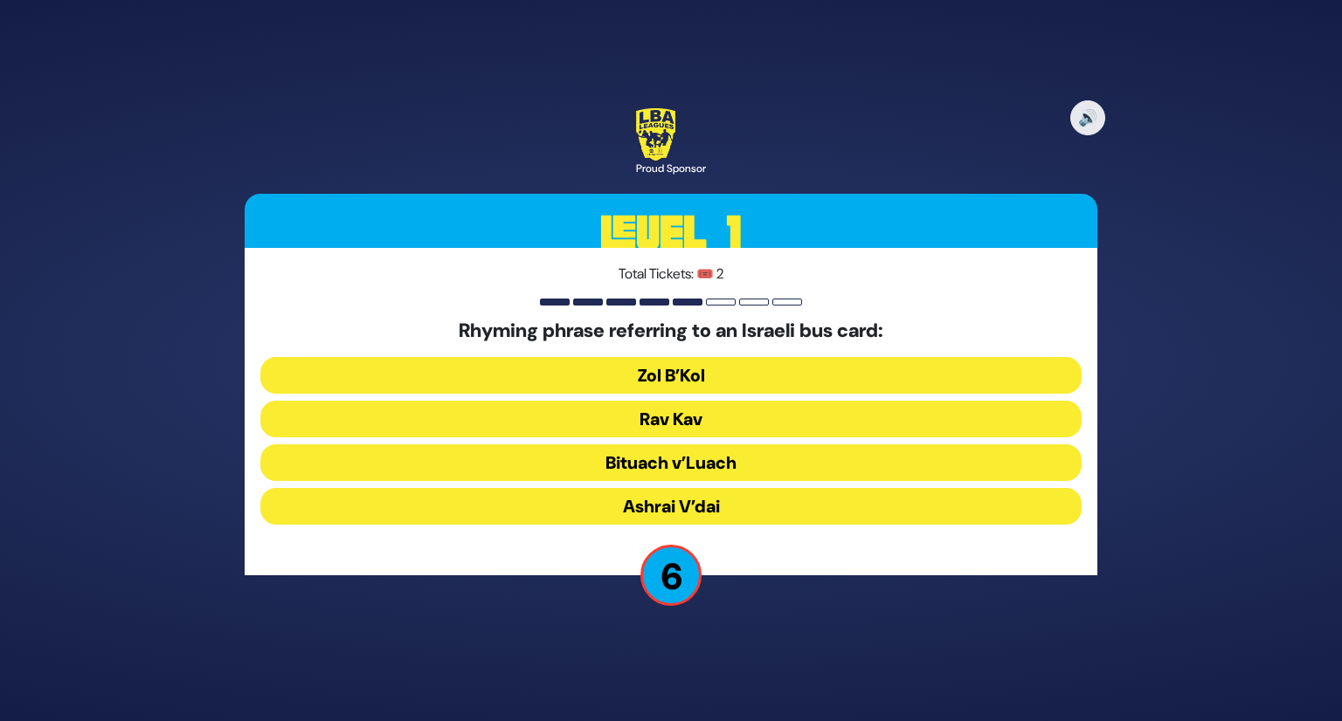
click at [706, 425] on button "Rav Kav" at bounding box center [670, 419] width 821 height 37
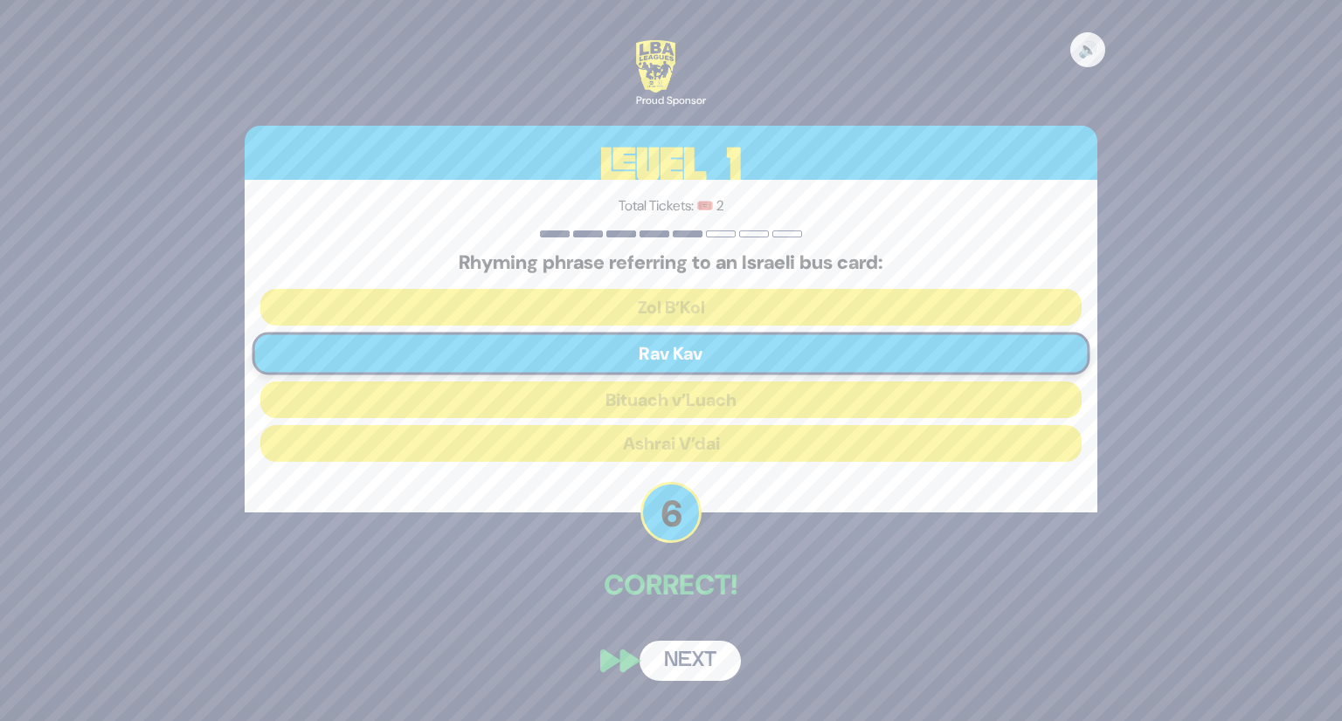
click at [680, 648] on button "Next" at bounding box center [689, 661] width 101 height 40
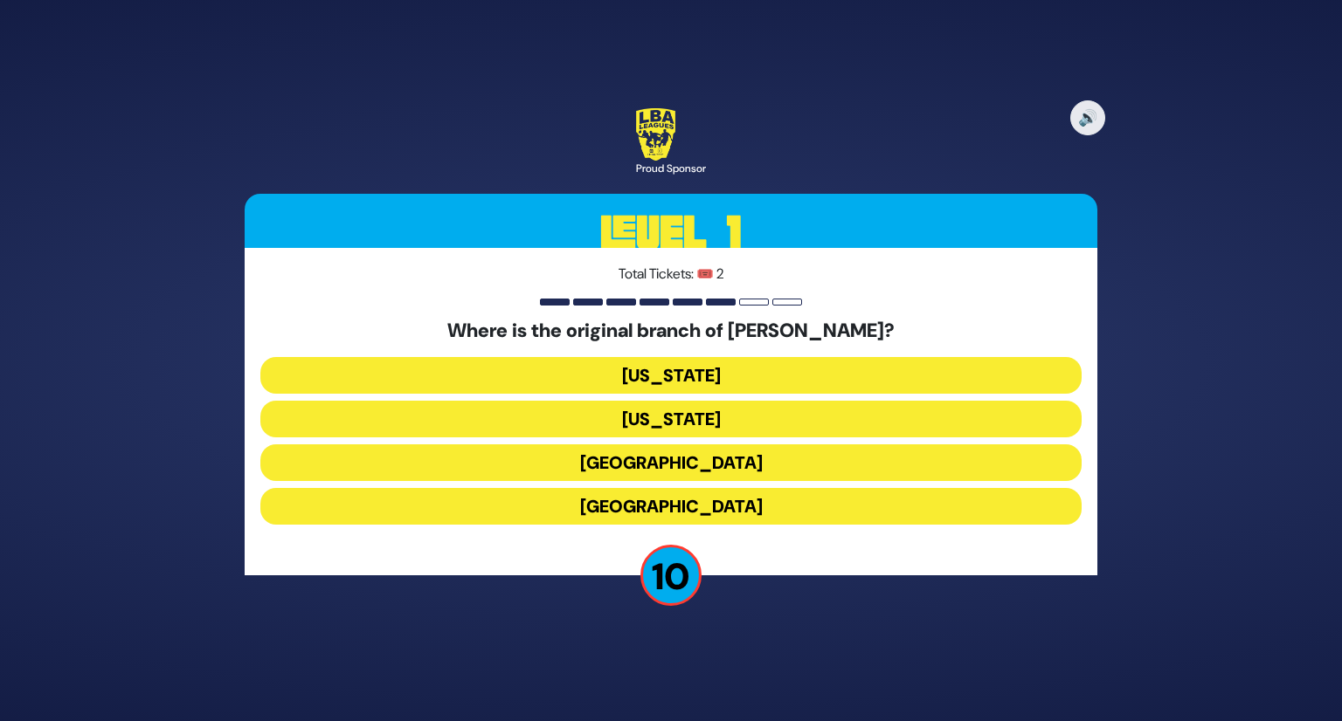
click at [727, 465] on button "London" at bounding box center [670, 463] width 821 height 37
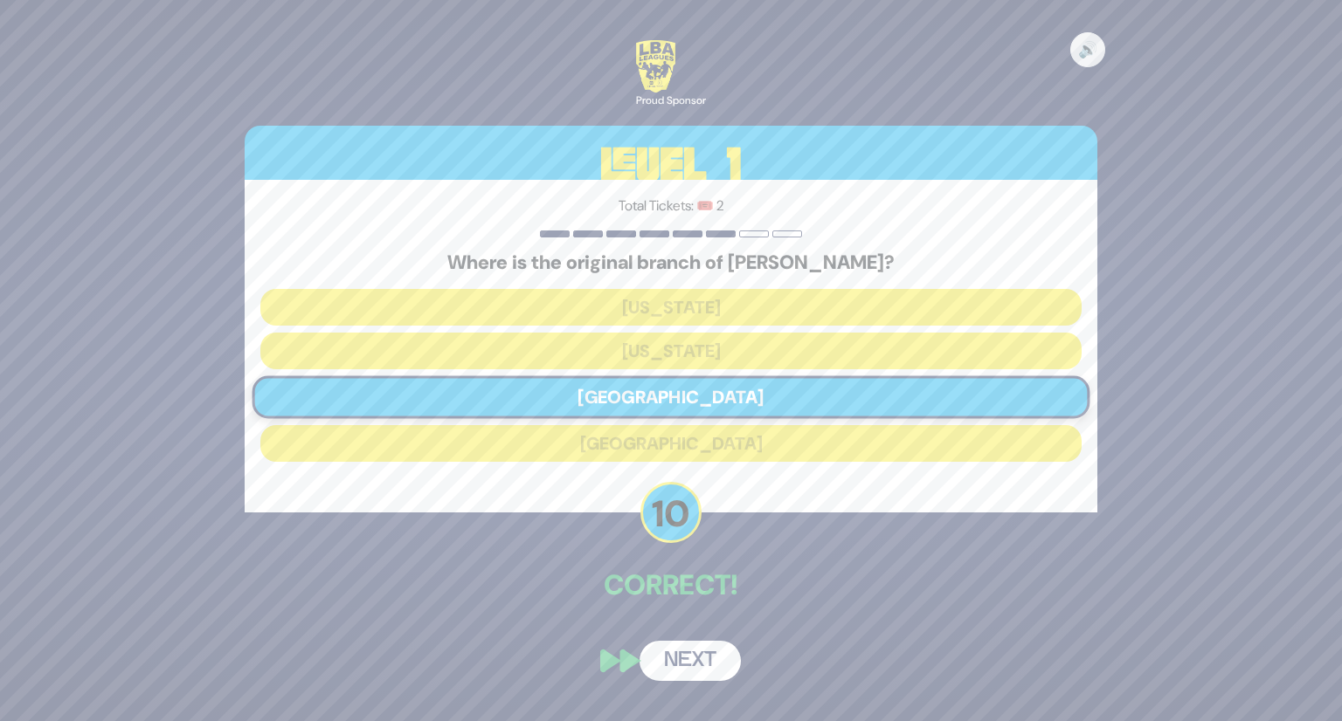
click at [691, 654] on button "Next" at bounding box center [689, 661] width 101 height 40
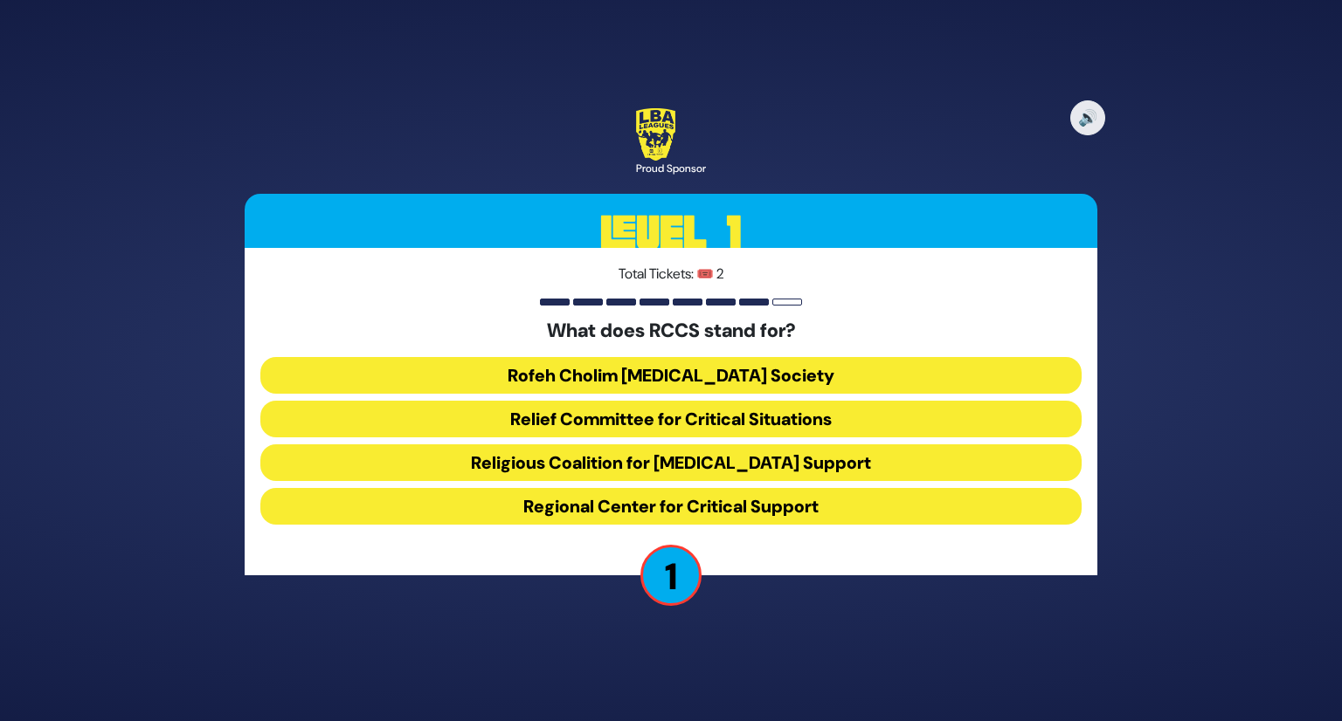
click at [724, 415] on button "Relief Committee for Critical Situations" at bounding box center [670, 419] width 821 height 37
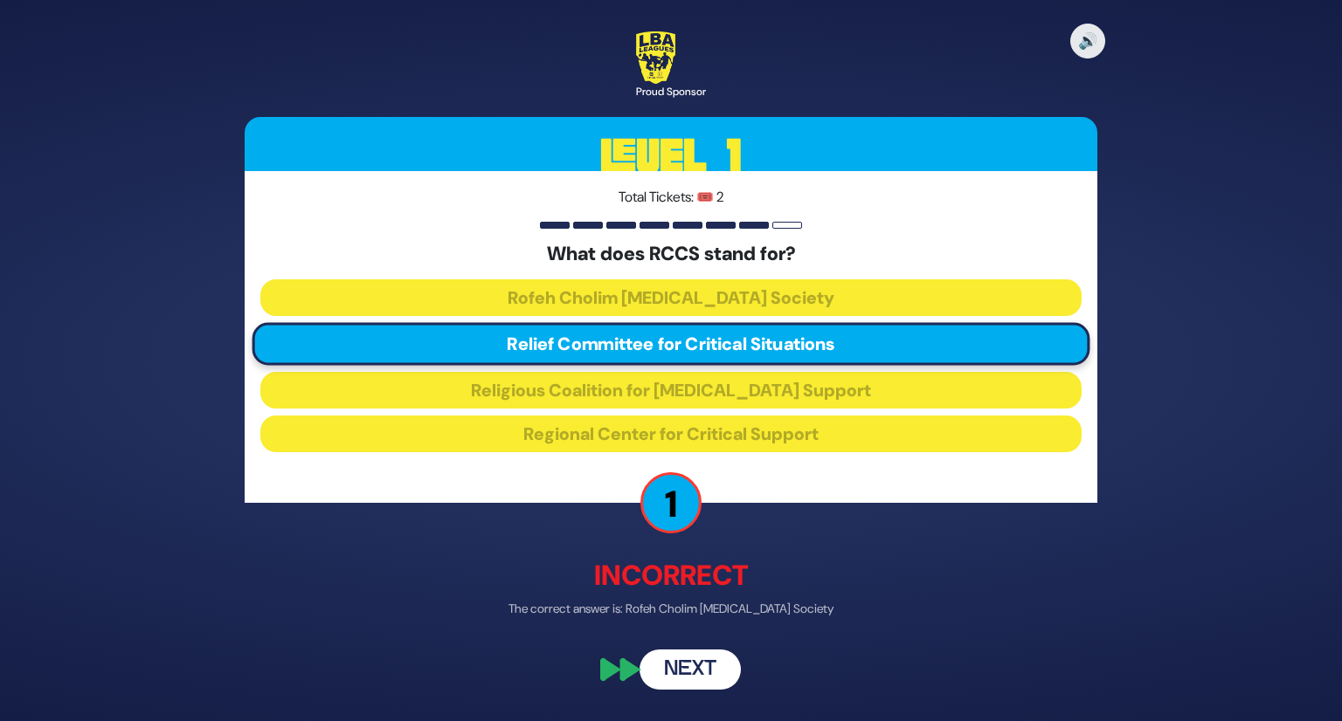
click at [695, 662] on button "Next" at bounding box center [689, 670] width 101 height 40
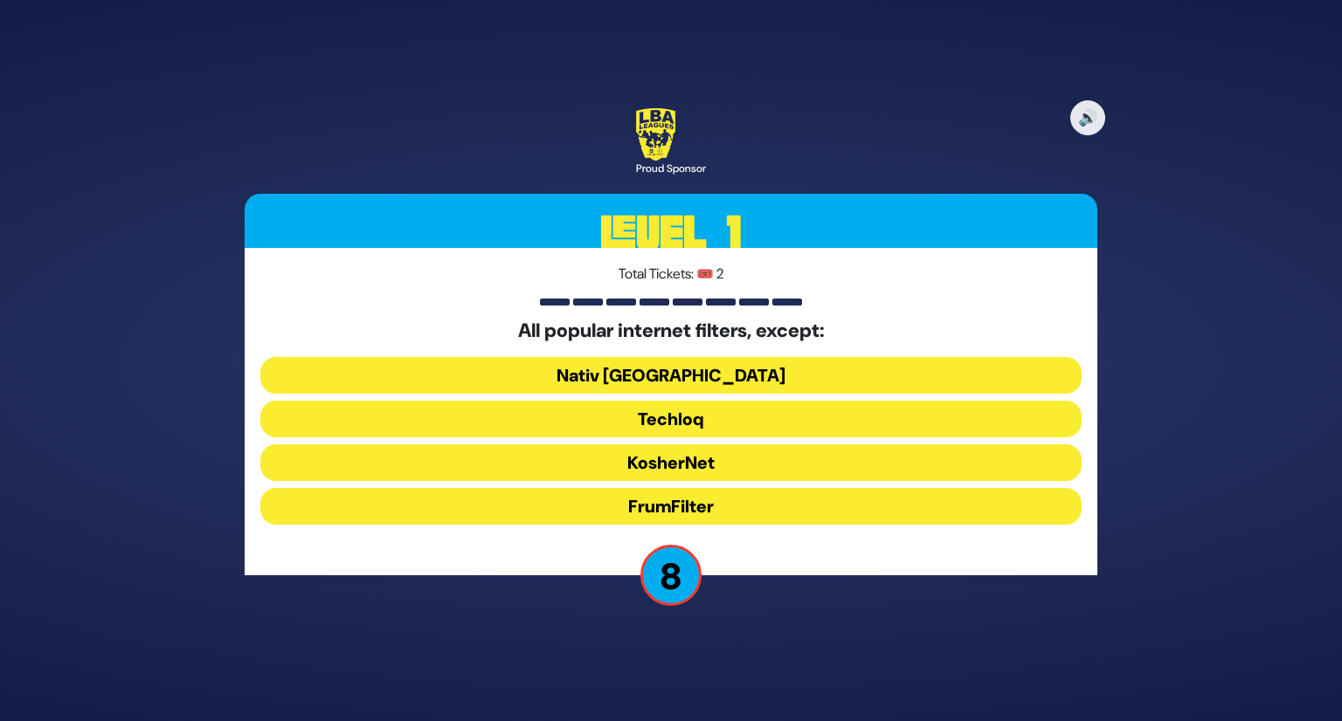
click at [778, 369] on button "Nativ USA" at bounding box center [670, 375] width 821 height 37
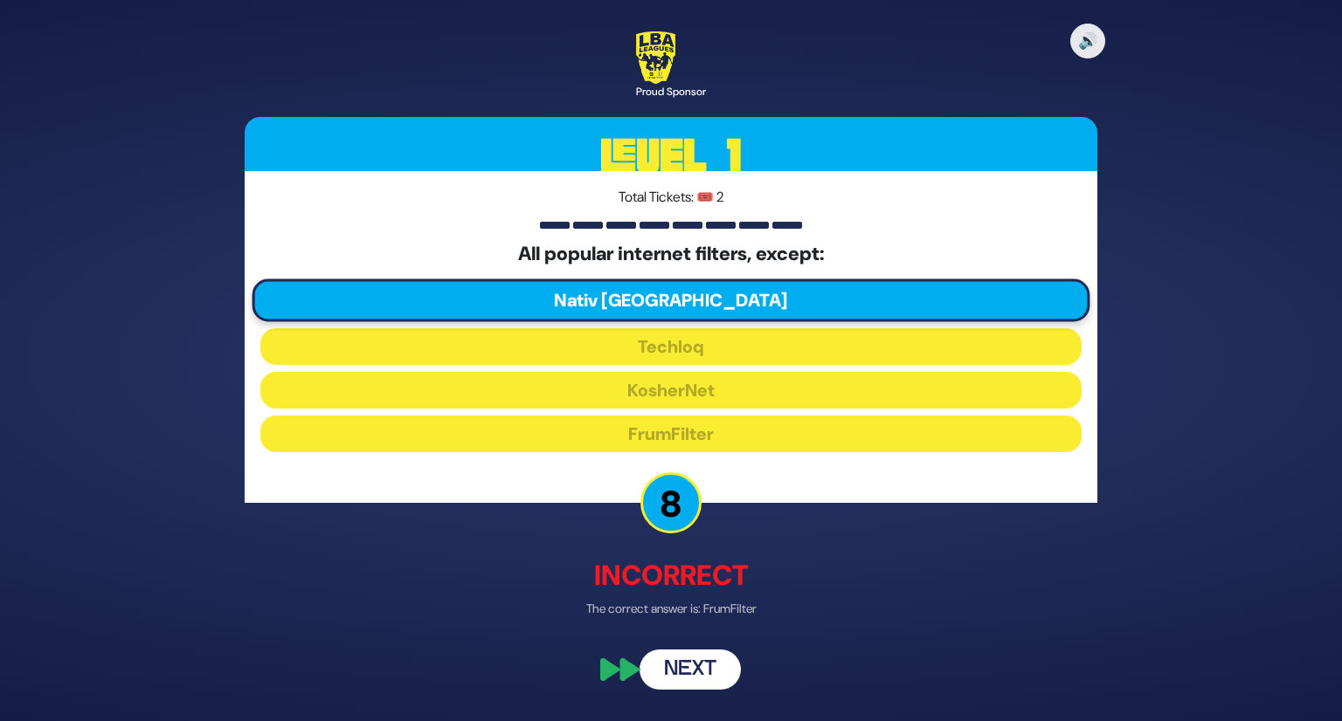
click at [686, 655] on button "Next" at bounding box center [689, 670] width 101 height 40
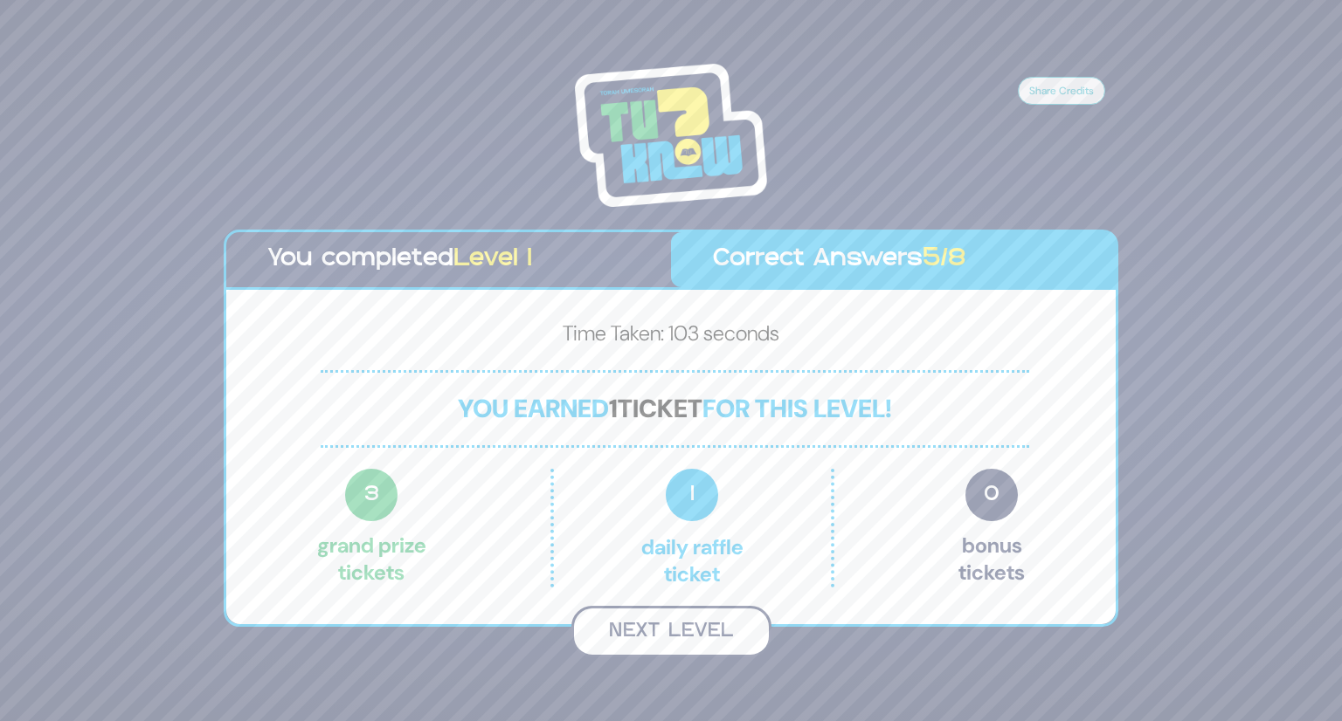
click at [647, 630] on button "Next Level" at bounding box center [671, 632] width 200 height 52
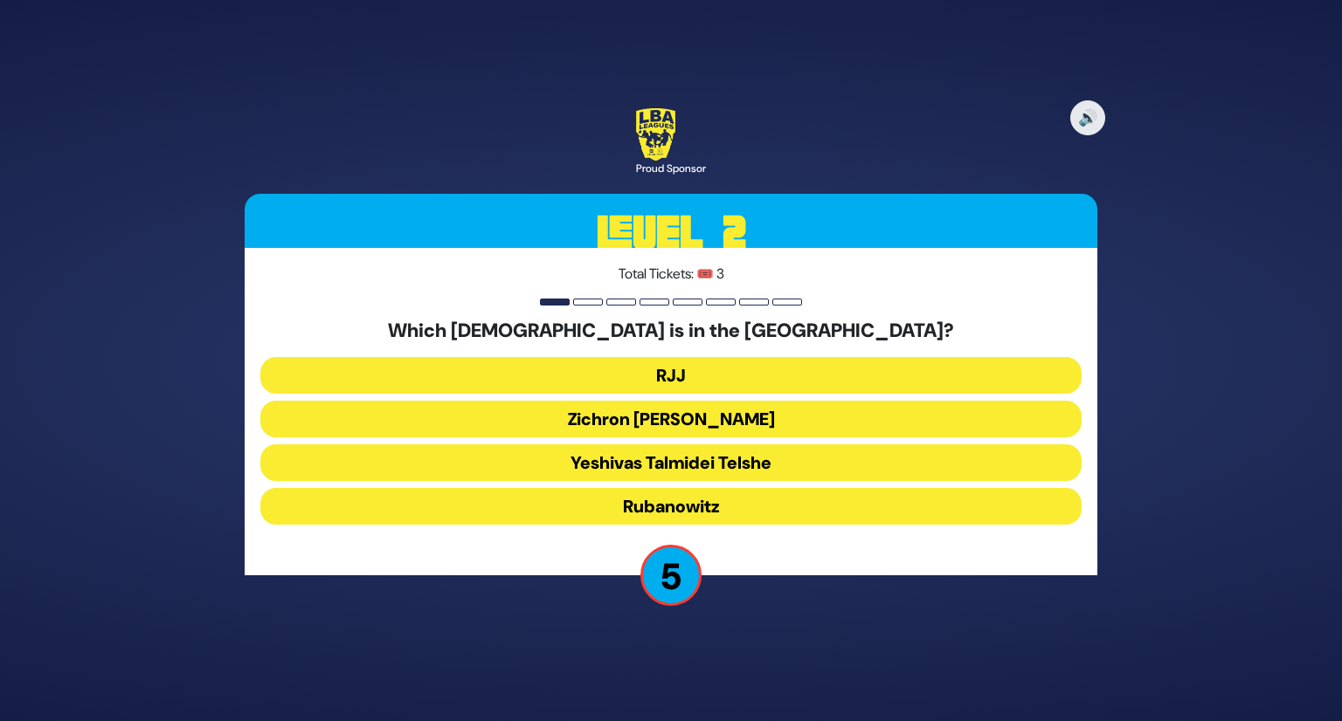
click at [718, 424] on button "Zichron Moshe" at bounding box center [670, 419] width 821 height 37
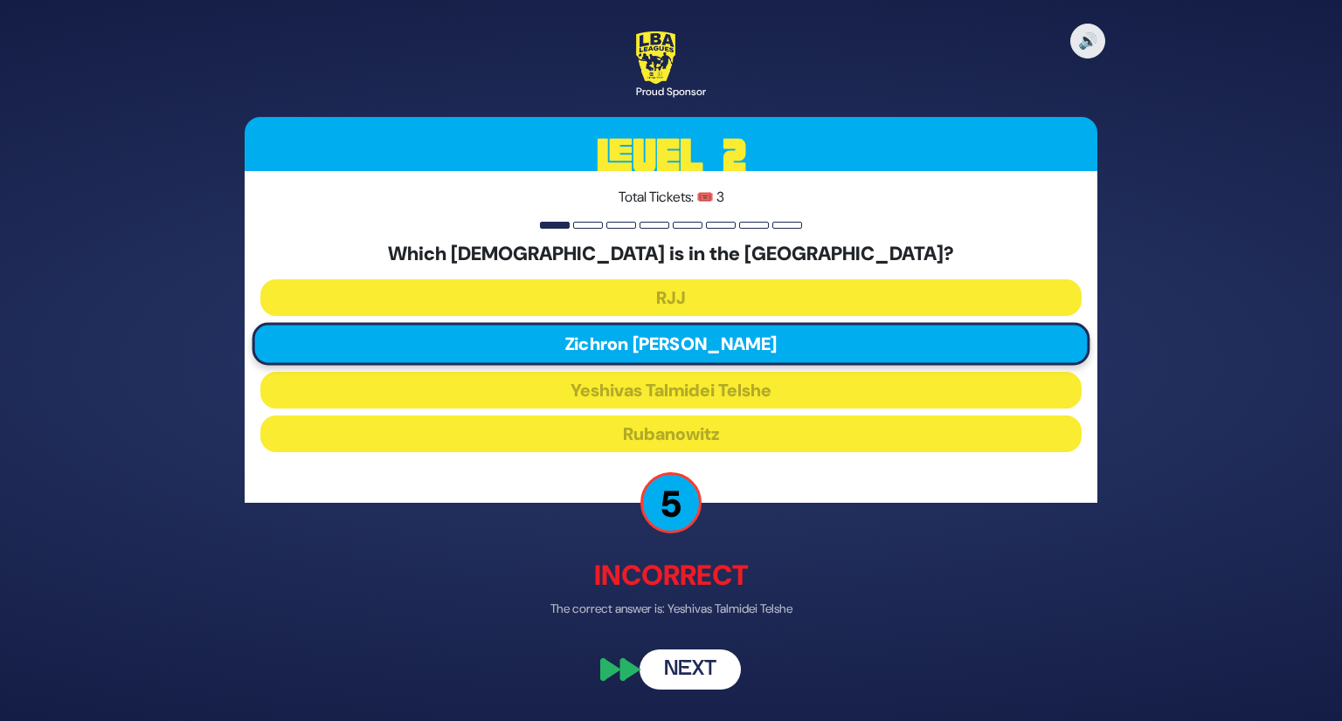
click at [695, 651] on button "Next" at bounding box center [689, 670] width 101 height 40
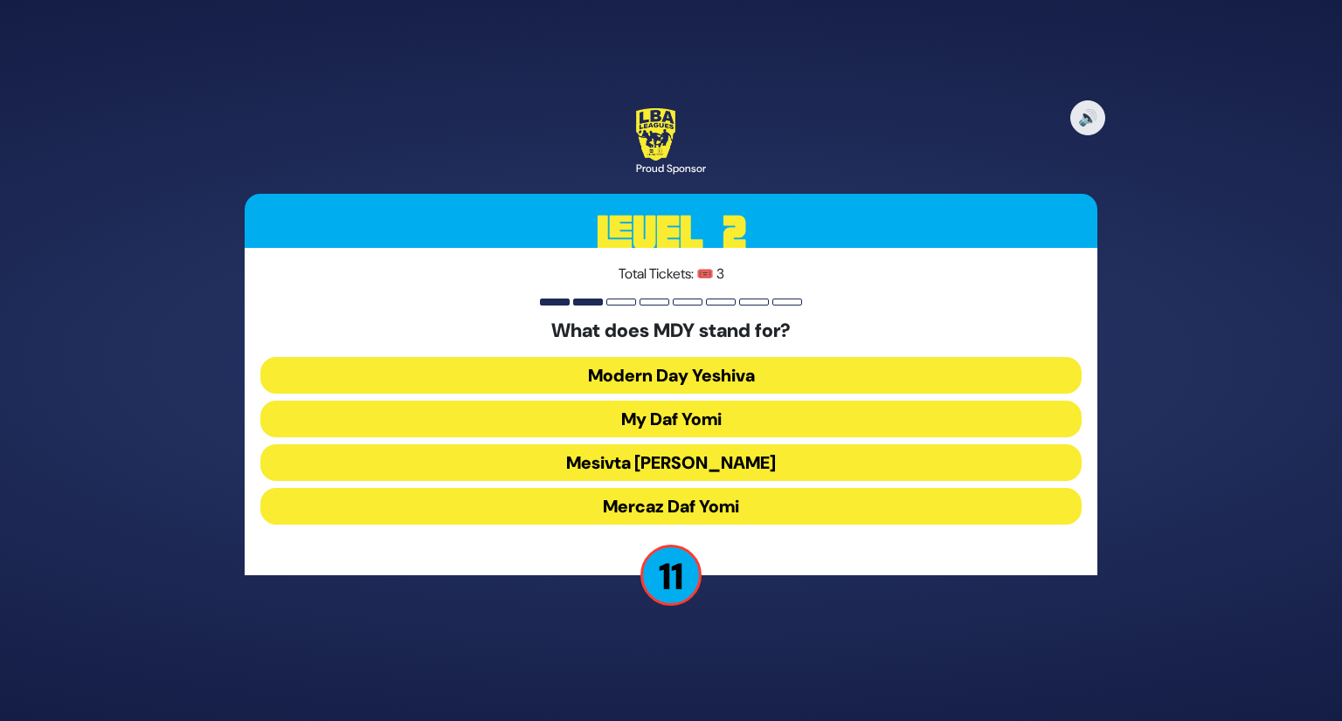
click at [747, 424] on button "My Daf Yomi" at bounding box center [670, 419] width 821 height 37
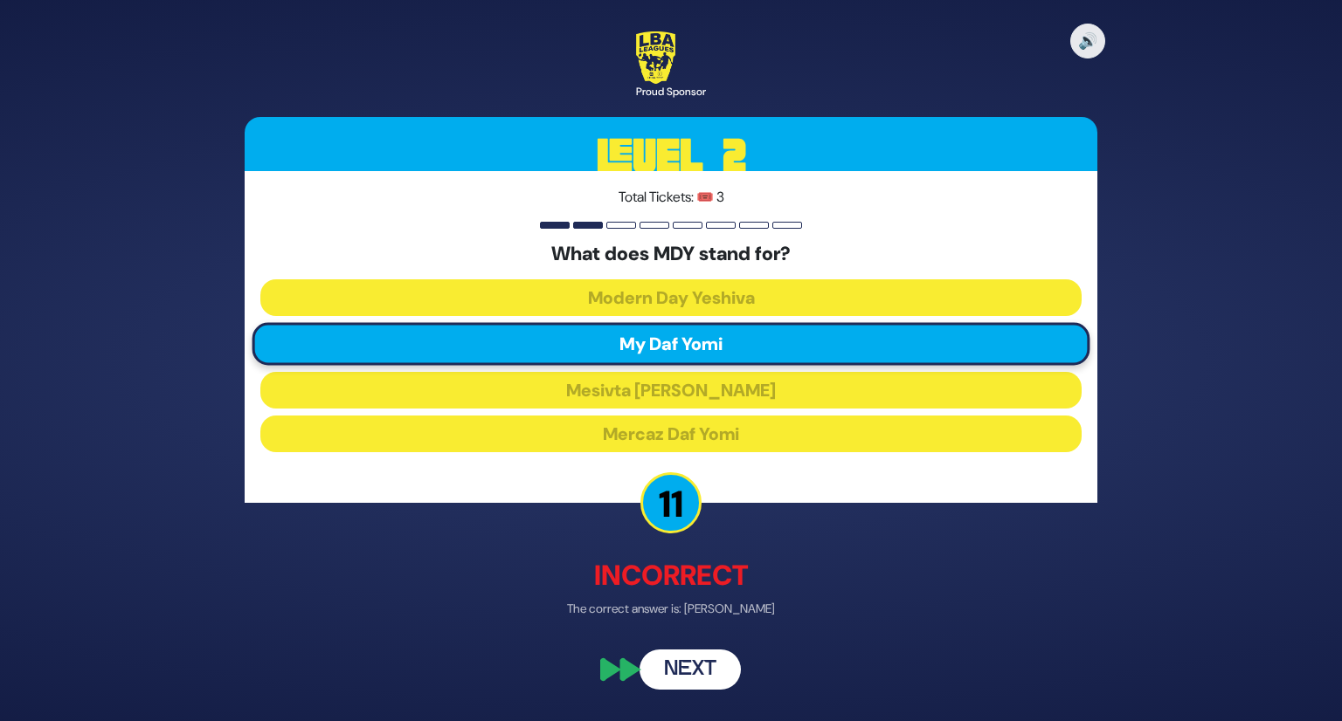
click at [692, 661] on button "Next" at bounding box center [689, 670] width 101 height 40
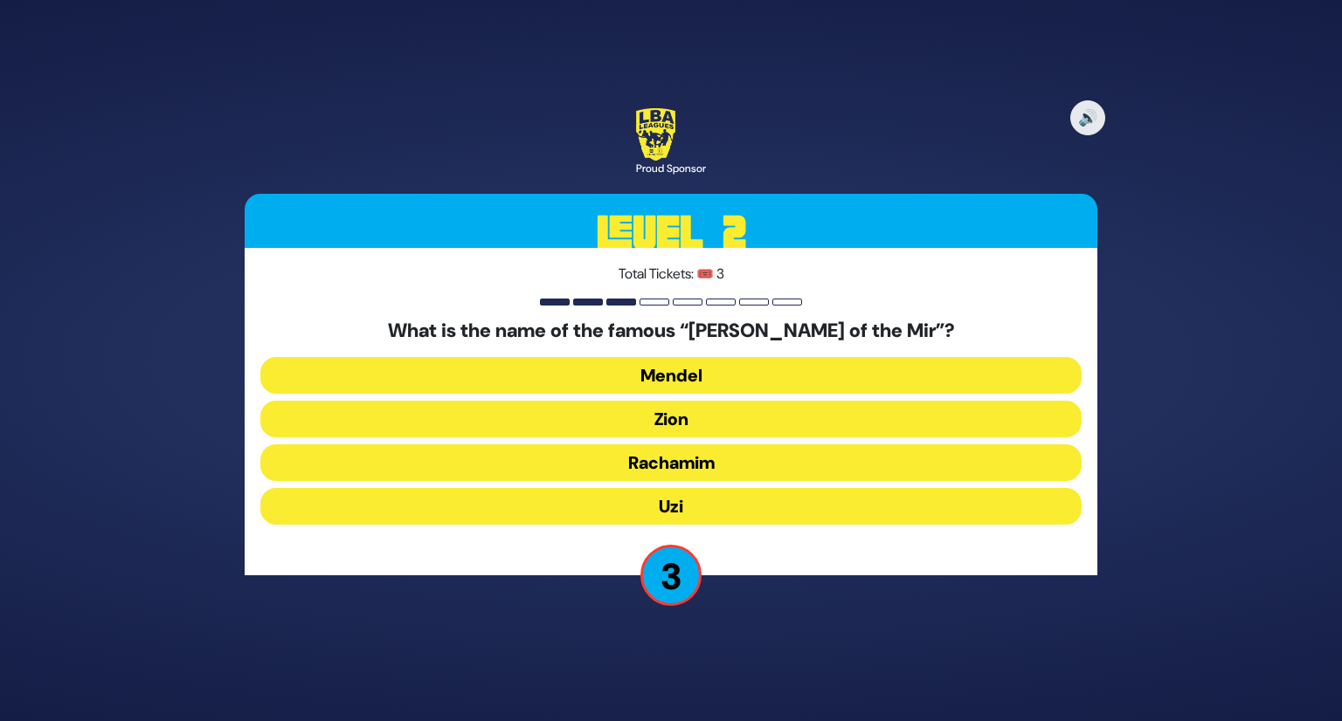
click at [768, 458] on button "Rachamim" at bounding box center [670, 463] width 821 height 37
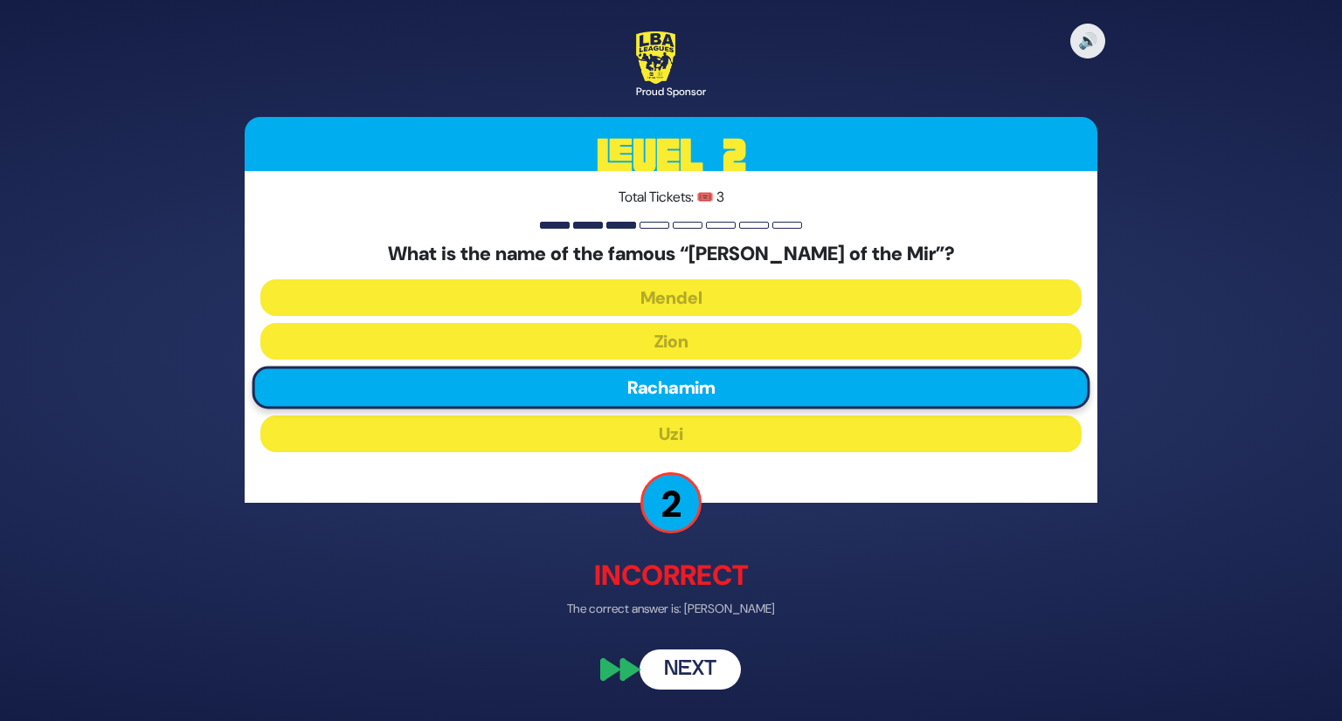
click at [696, 672] on button "Next" at bounding box center [689, 670] width 101 height 40
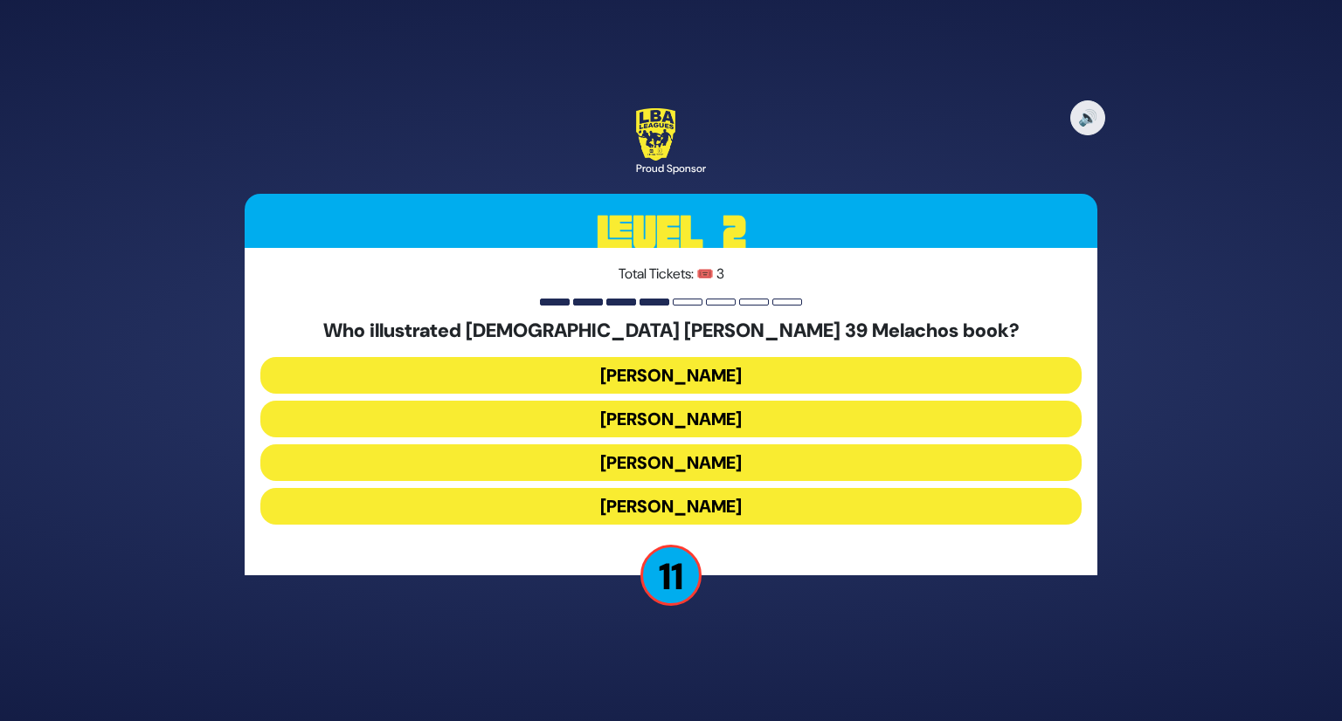
click at [783, 369] on button "Gadi Pollack" at bounding box center [670, 375] width 821 height 37
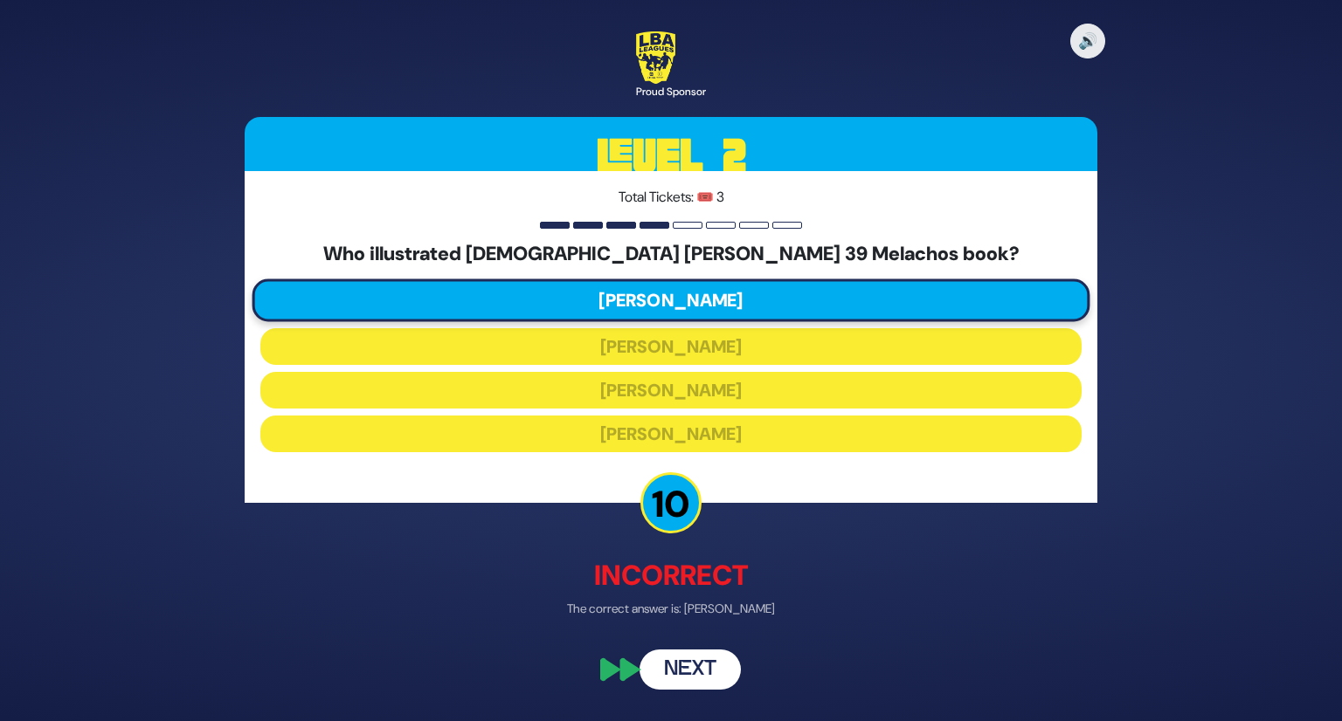
click at [695, 677] on button "Next" at bounding box center [689, 670] width 101 height 40
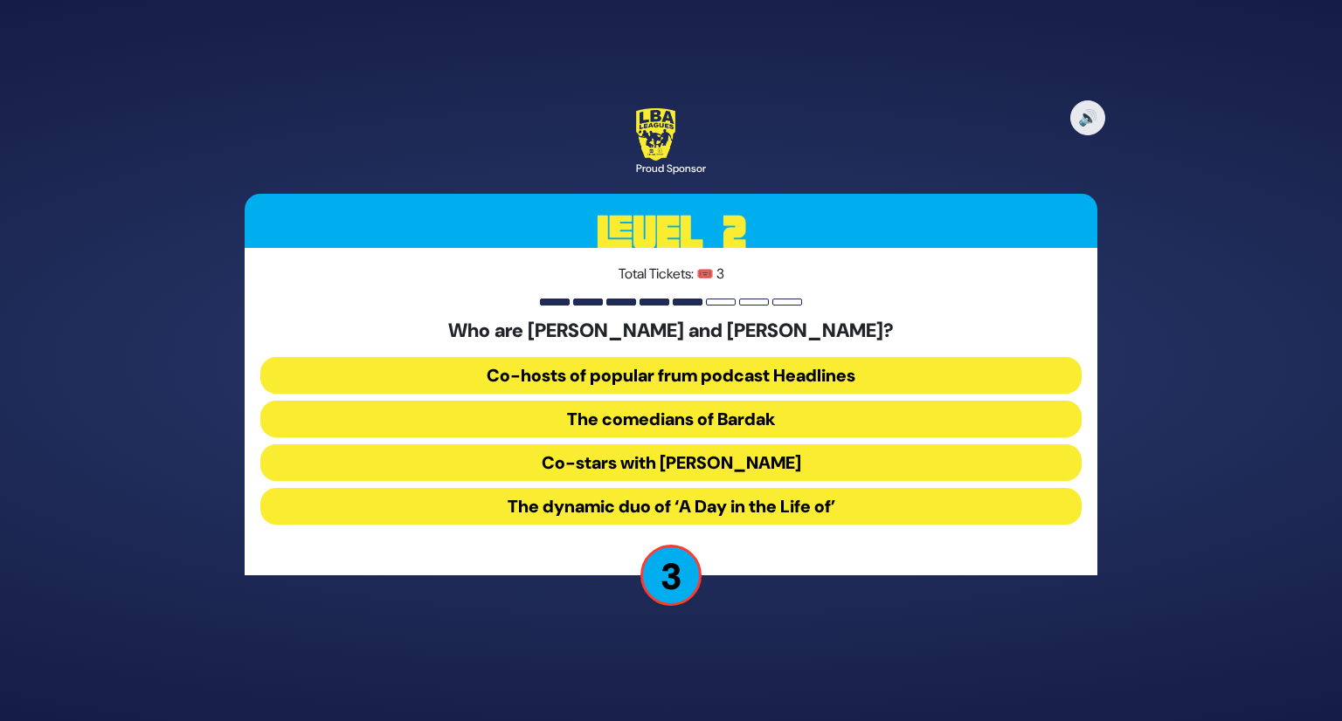
click at [694, 511] on button "The dynamic duo of ‘A Day in the Life of’" at bounding box center [670, 506] width 821 height 37
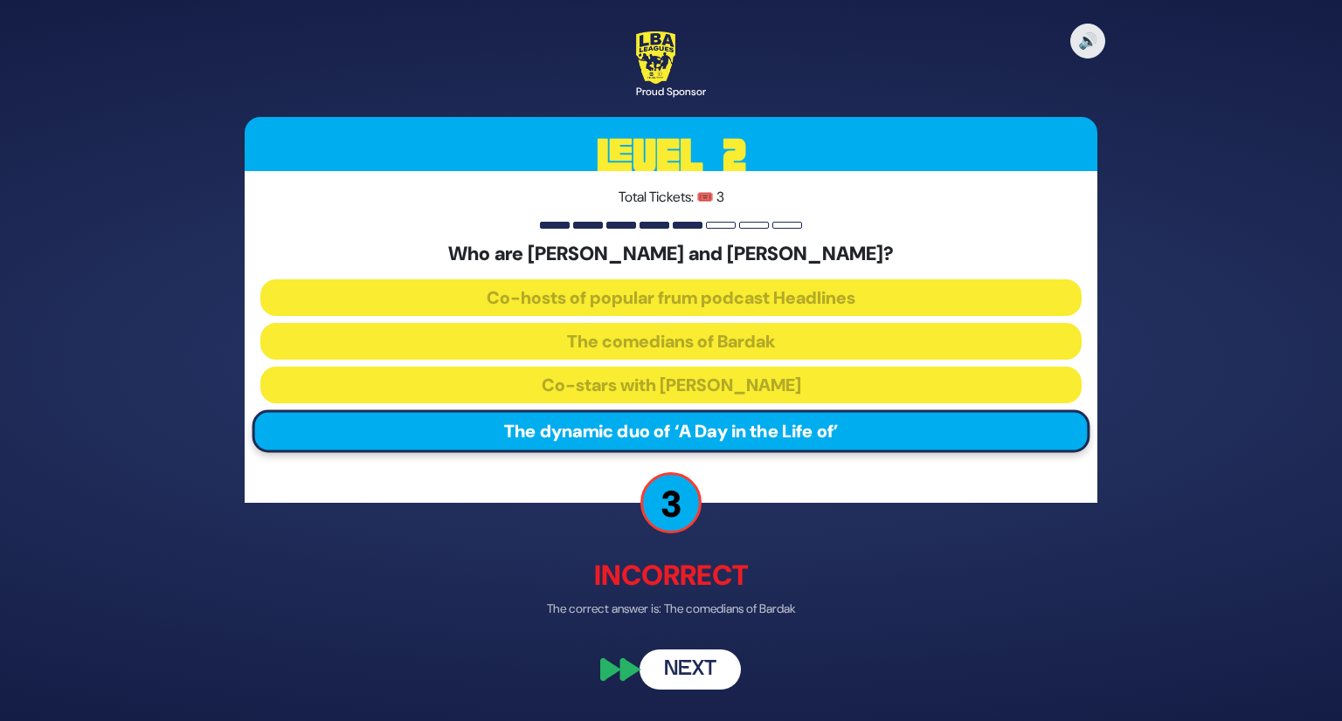
click at [711, 656] on button "Next" at bounding box center [689, 670] width 101 height 40
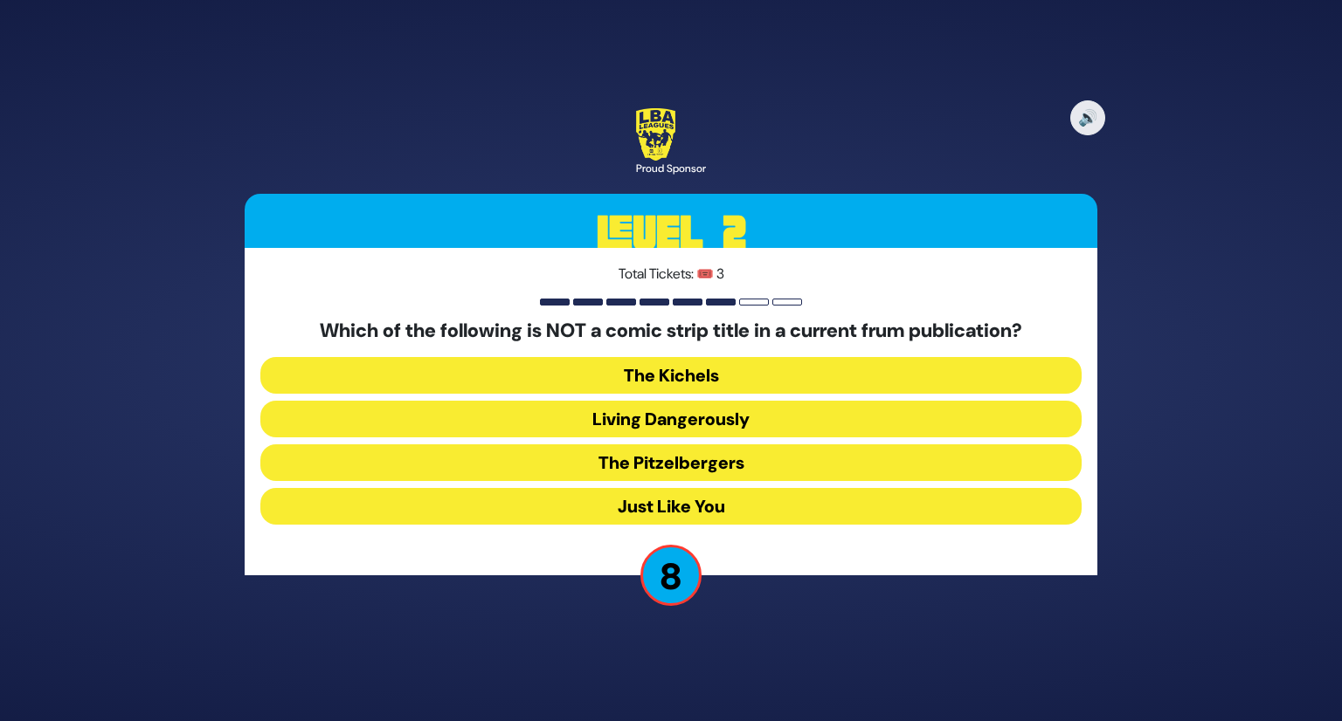
click at [767, 500] on button "Just Like You" at bounding box center [670, 506] width 821 height 37
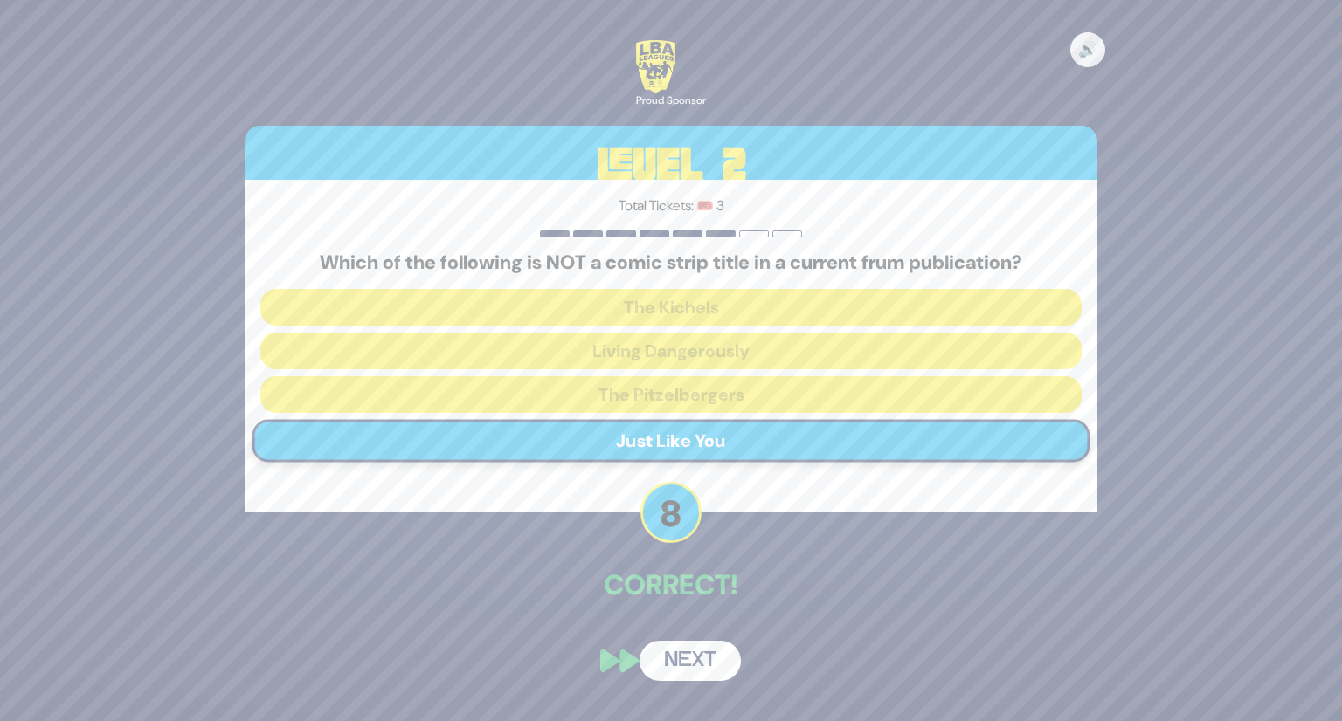
click at [700, 668] on button "Next" at bounding box center [689, 661] width 101 height 40
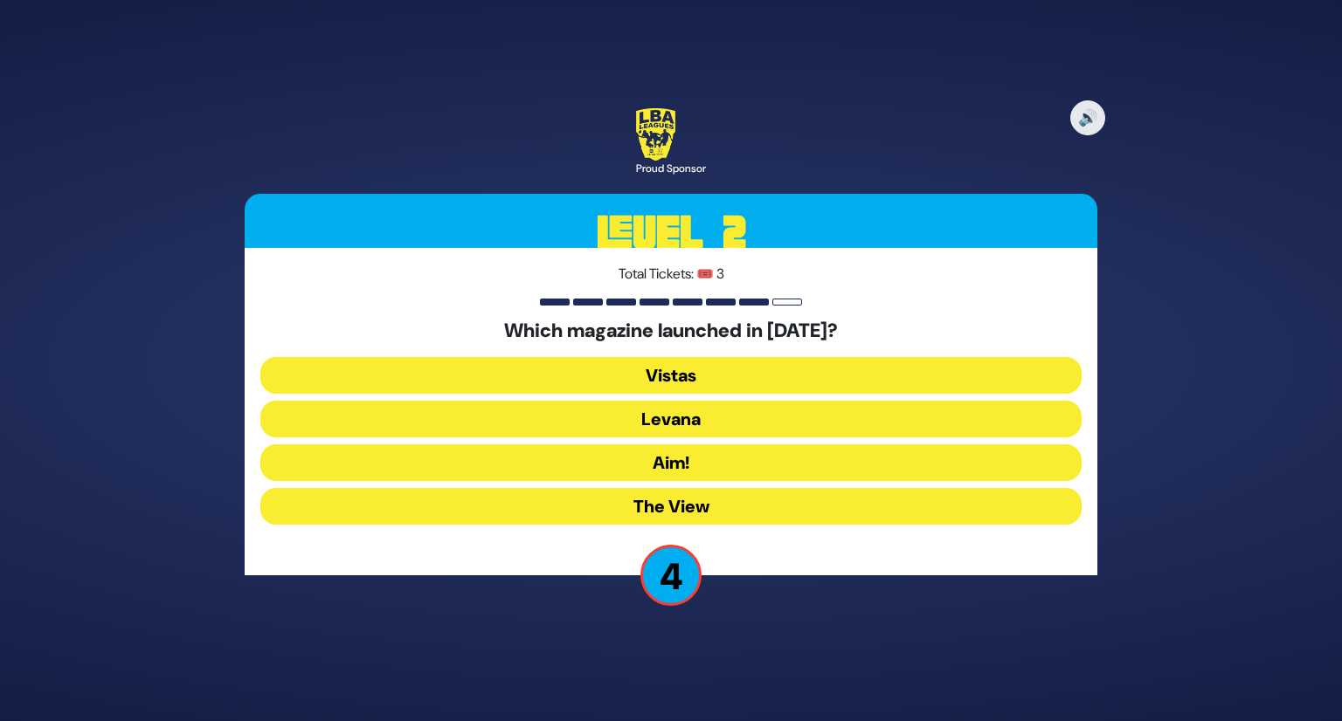
click at [758, 424] on button "Levana" at bounding box center [670, 419] width 821 height 37
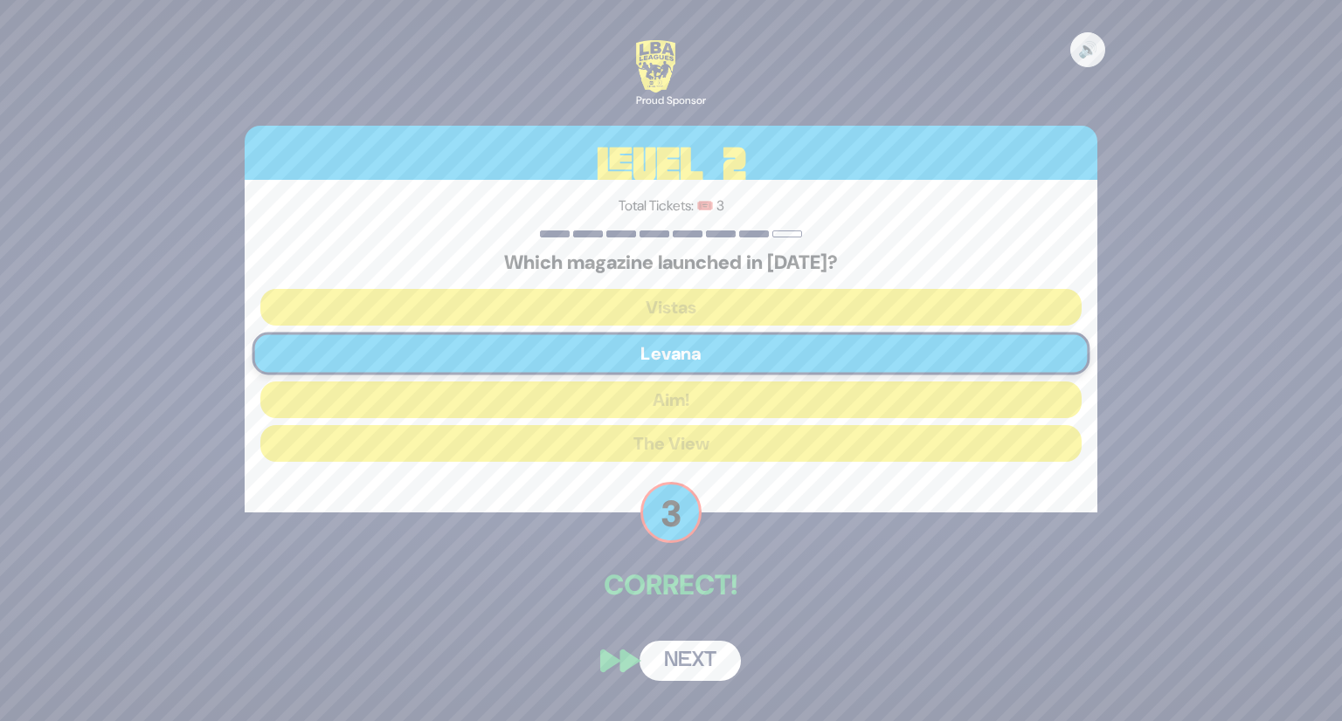
click at [692, 653] on button "Next" at bounding box center [689, 661] width 101 height 40
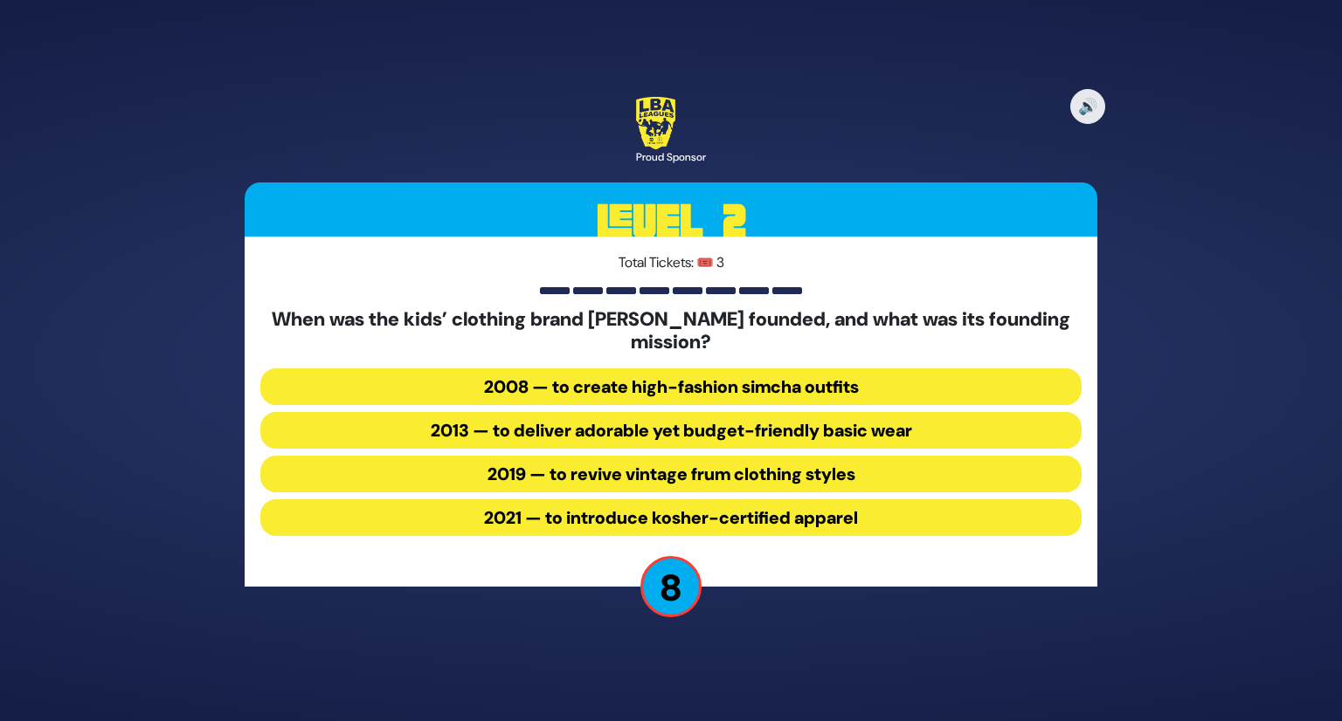
click at [734, 424] on button "2013 — to deliver adorable yet budget-friendly basic wear" at bounding box center [670, 430] width 821 height 37
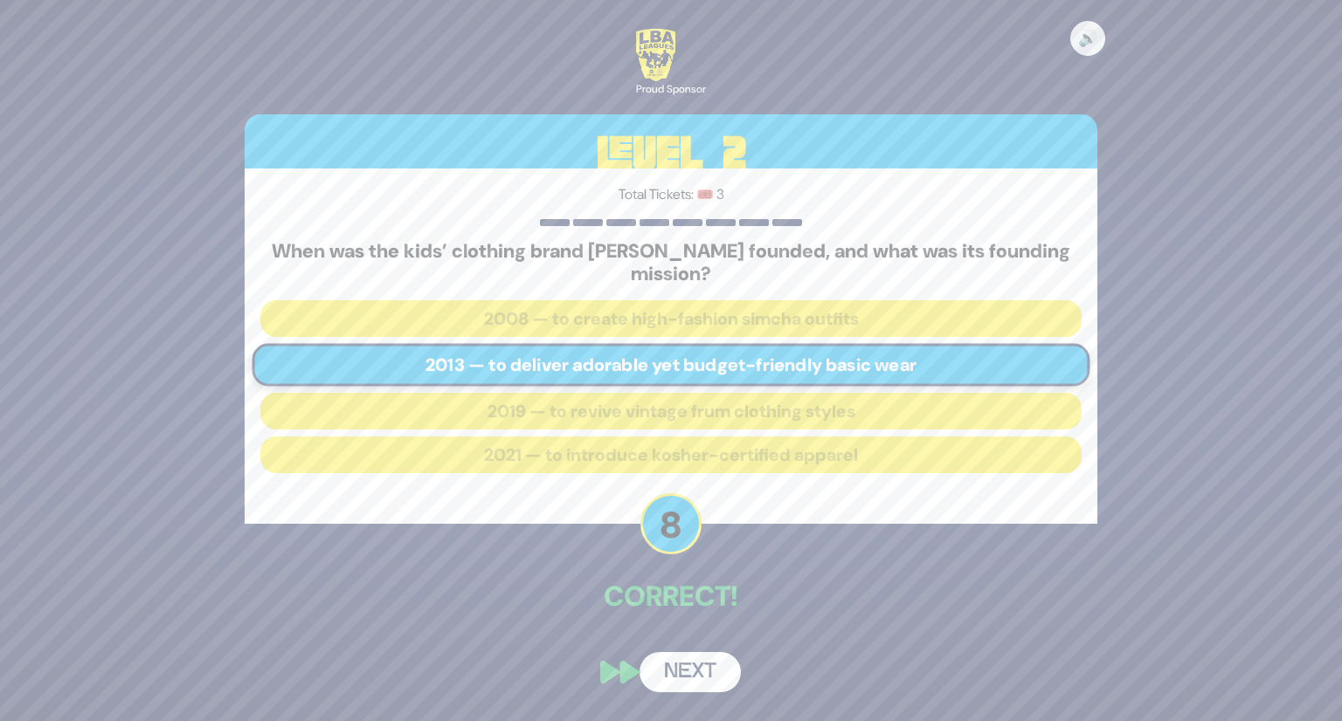
click at [685, 664] on button "Next" at bounding box center [689, 672] width 101 height 40
